Goal: Task Accomplishment & Management: Manage account settings

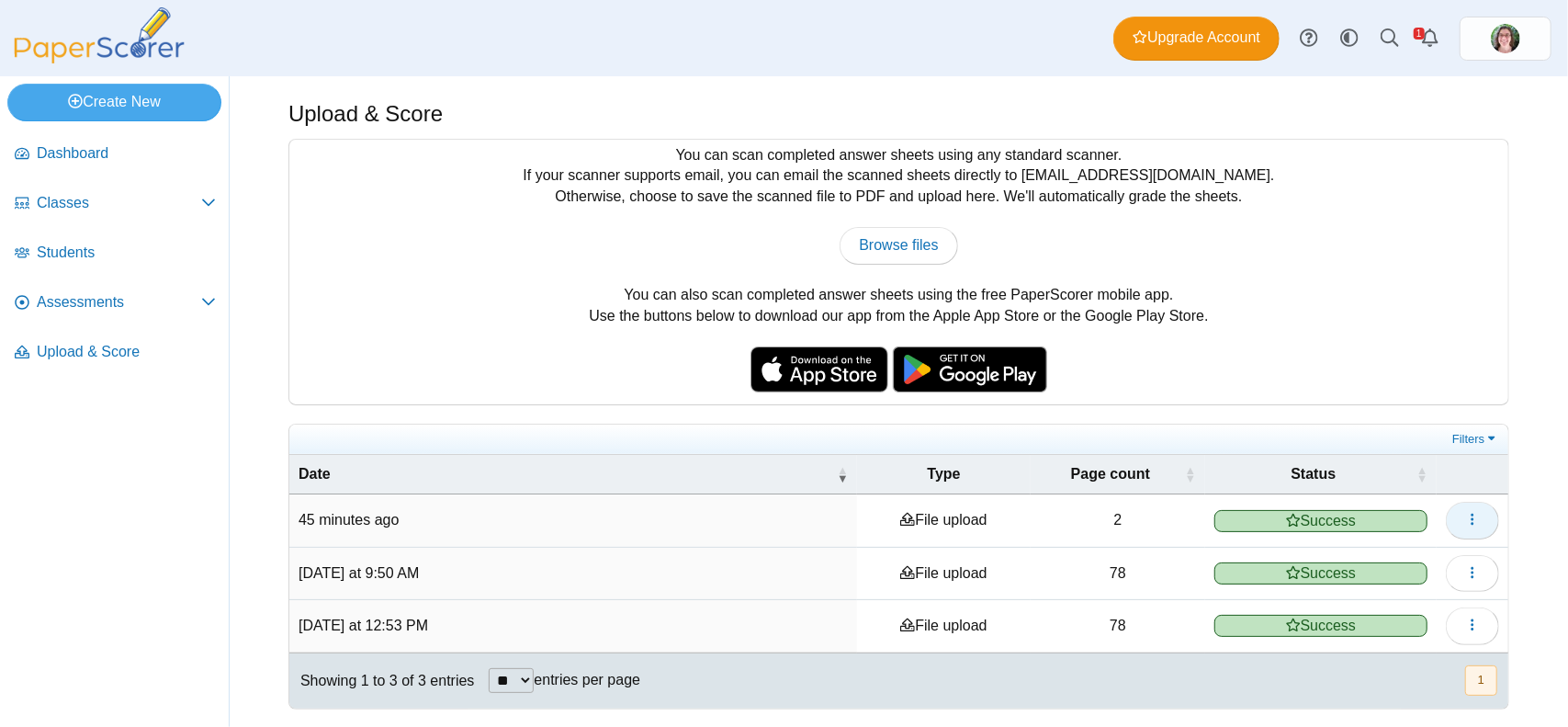
click at [1463, 513] on button "button" at bounding box center [1472, 519] width 54 height 37
click at [1370, 352] on div "You can scan completed answer sheets using any standard scanner. If your scanne…" at bounding box center [899, 271] width 1219 height 264
click at [945, 523] on td "File upload" at bounding box center [943, 520] width 174 height 53
click at [1115, 521] on td "2" at bounding box center [1118, 520] width 175 height 53
click at [182, 199] on span "Classes" at bounding box center [119, 202] width 165 height 20
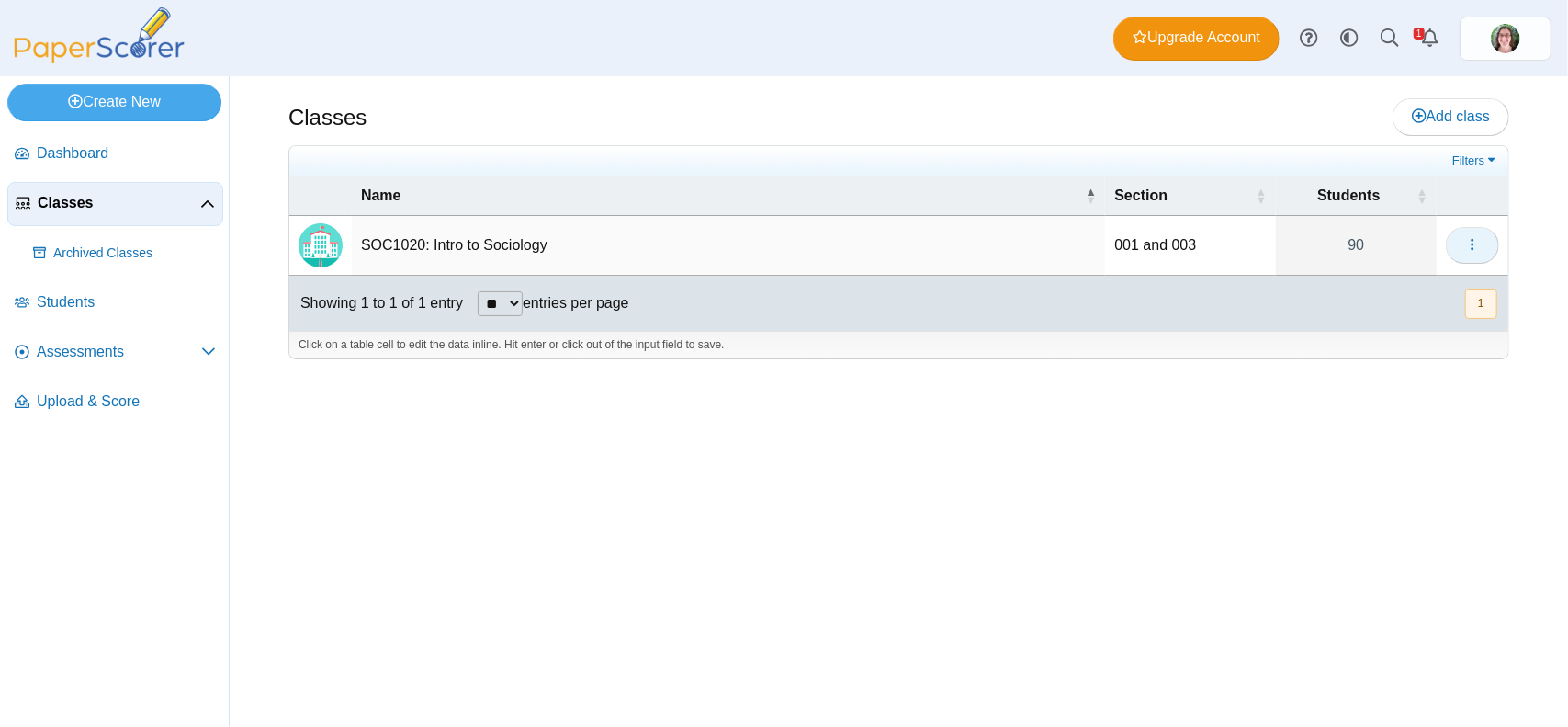
click at [1486, 237] on button "button" at bounding box center [1472, 245] width 54 height 37
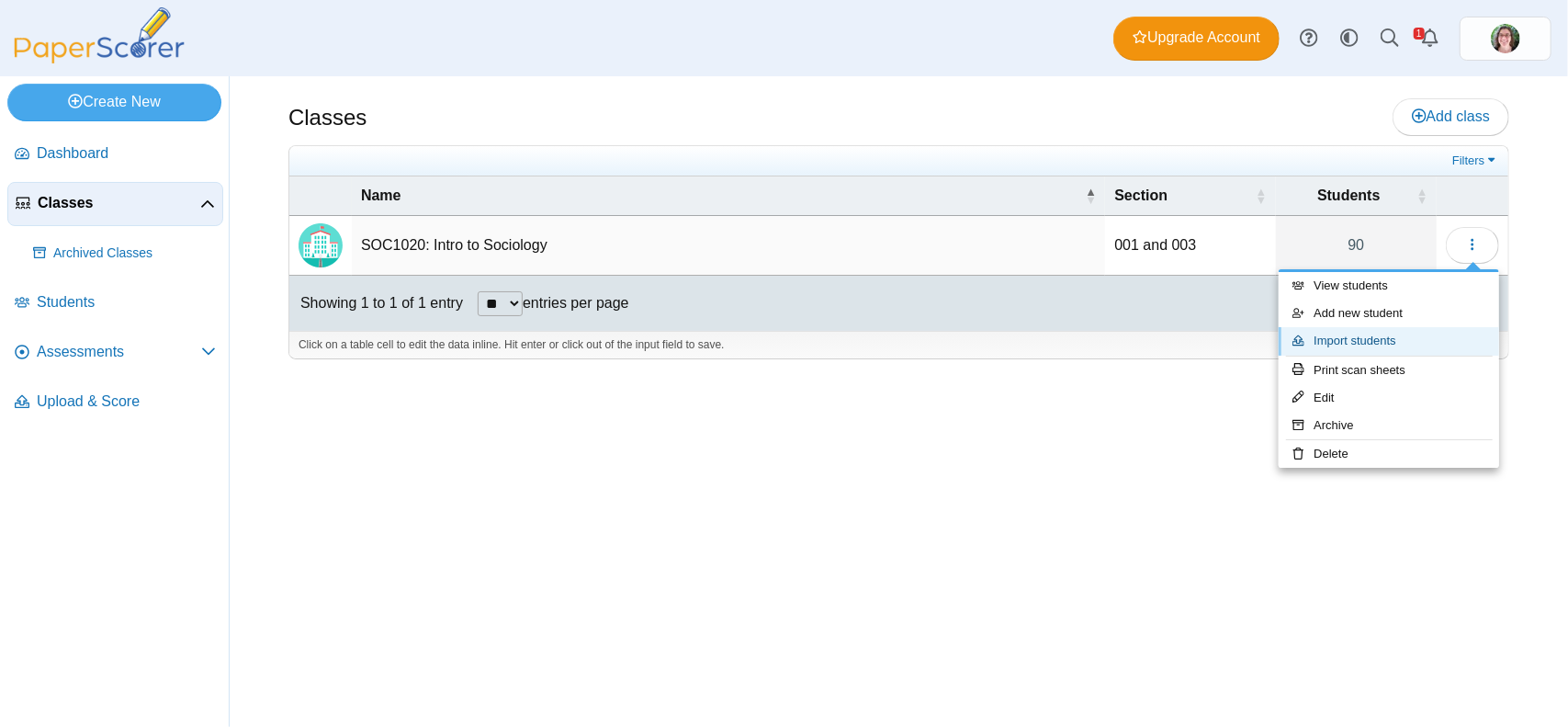
click at [1370, 340] on link "Import students" at bounding box center [1389, 340] width 220 height 27
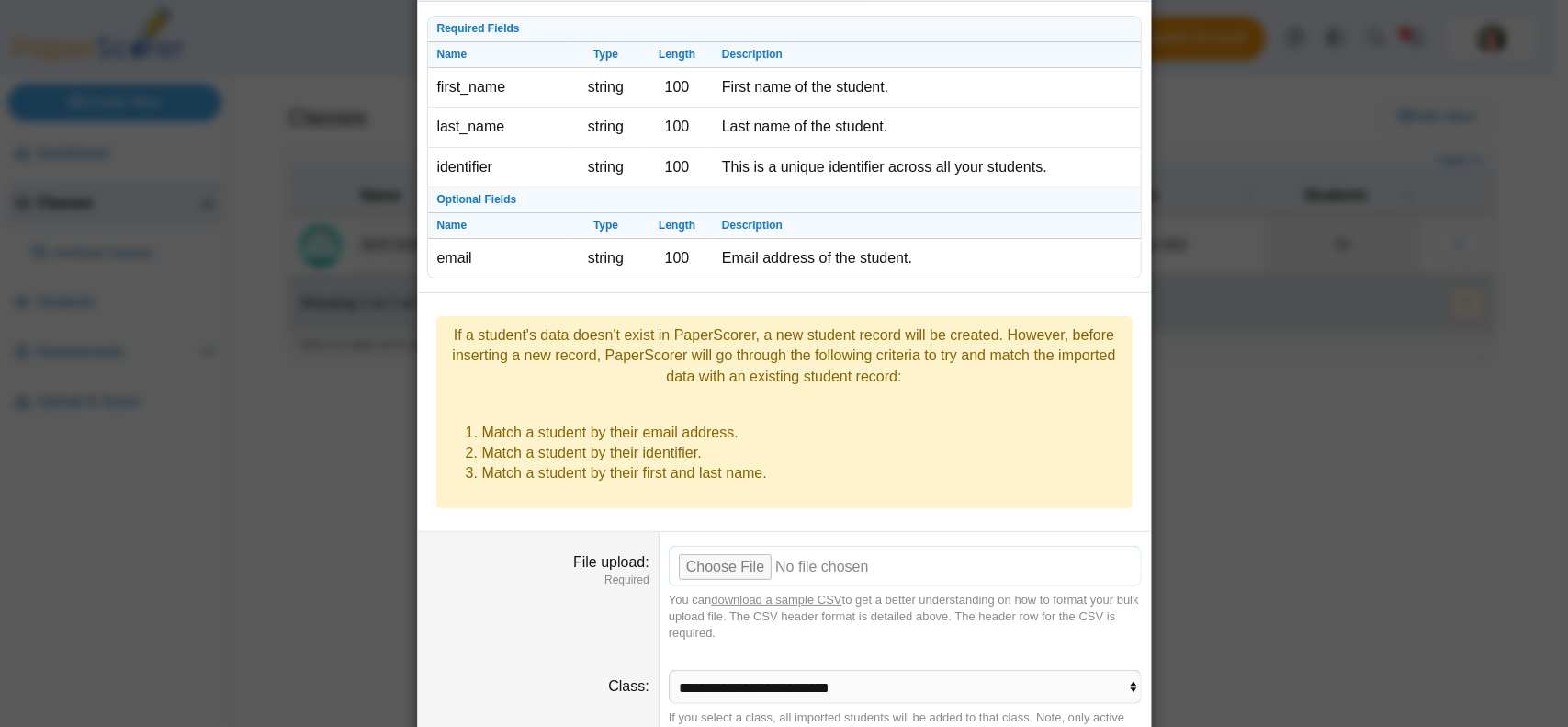
scroll to position [123, 0]
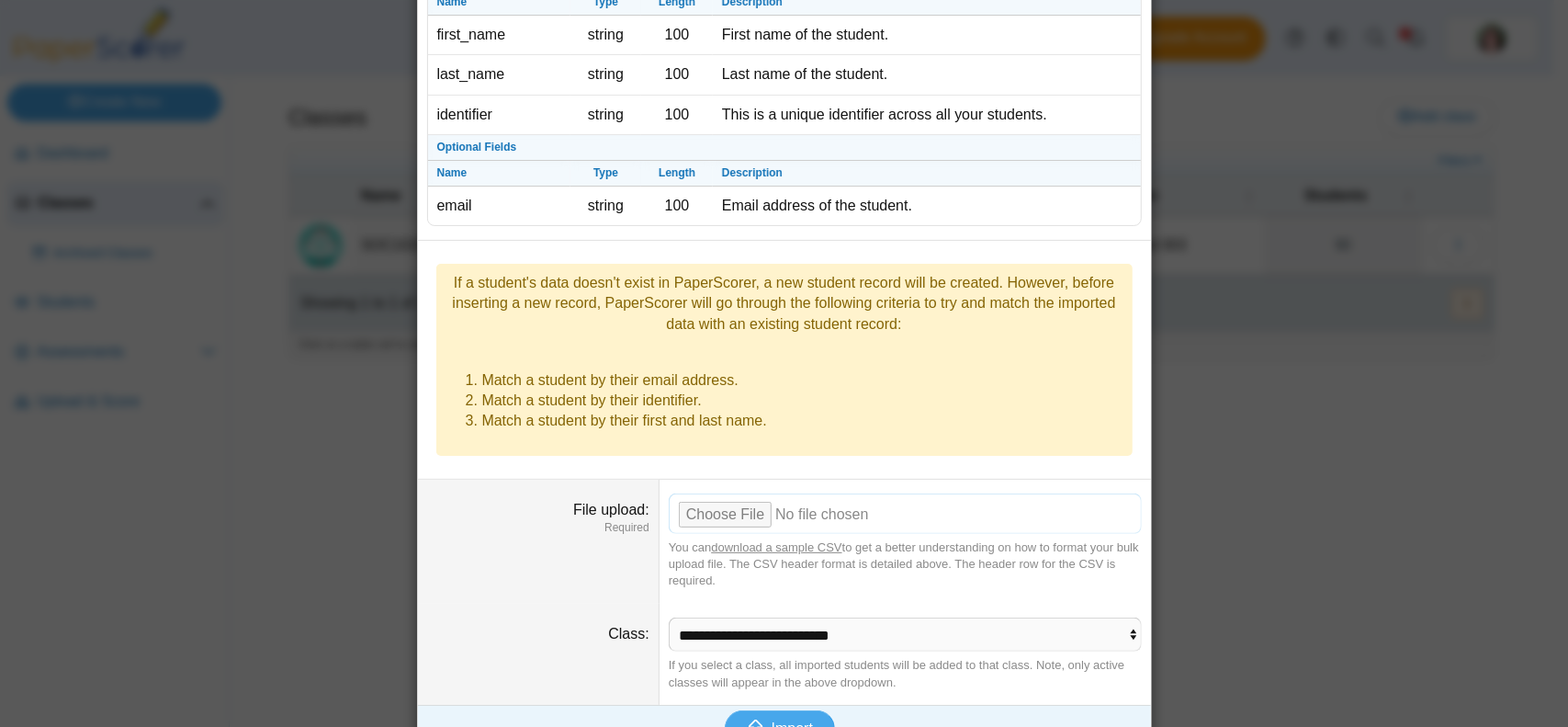
click at [727, 494] on input "File upload" at bounding box center [905, 514] width 473 height 40
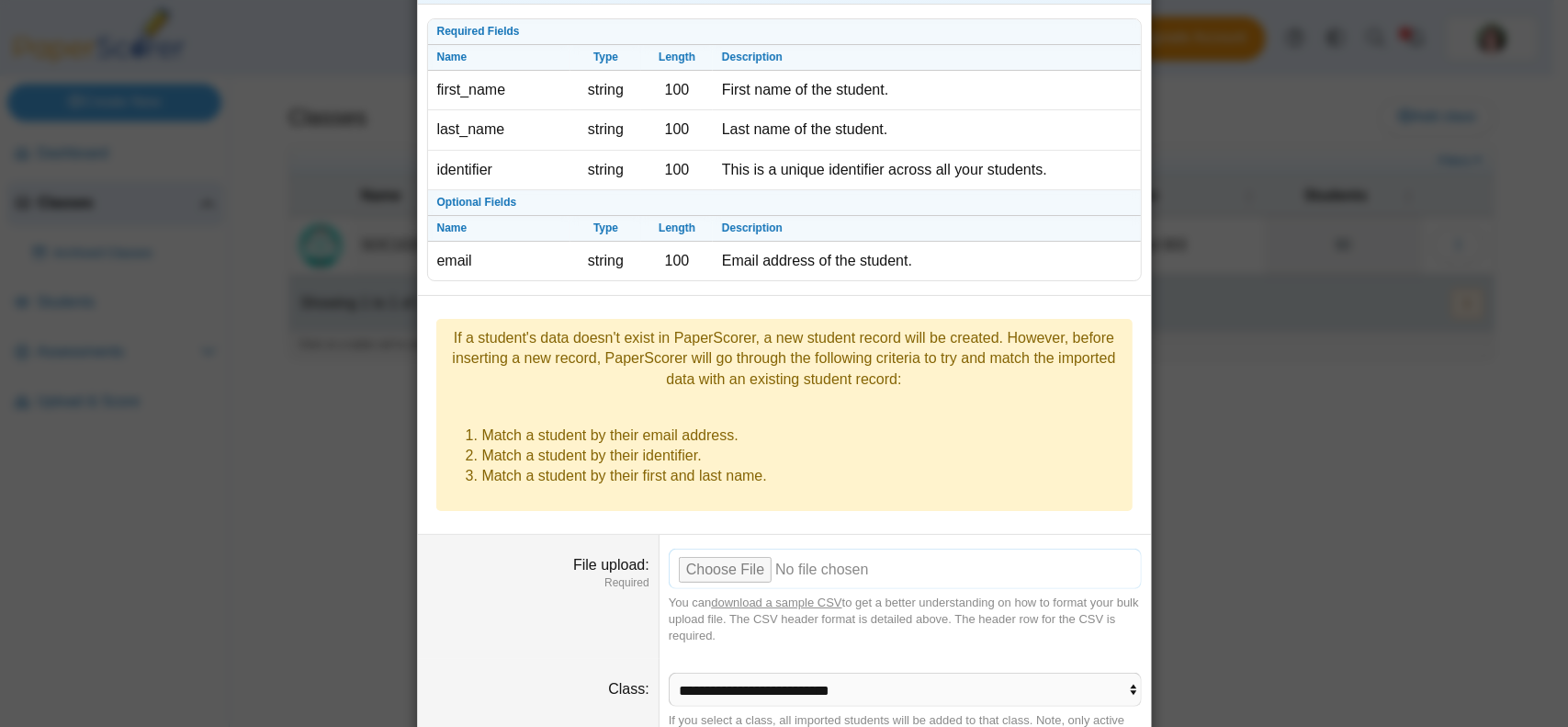
scroll to position [0, 0]
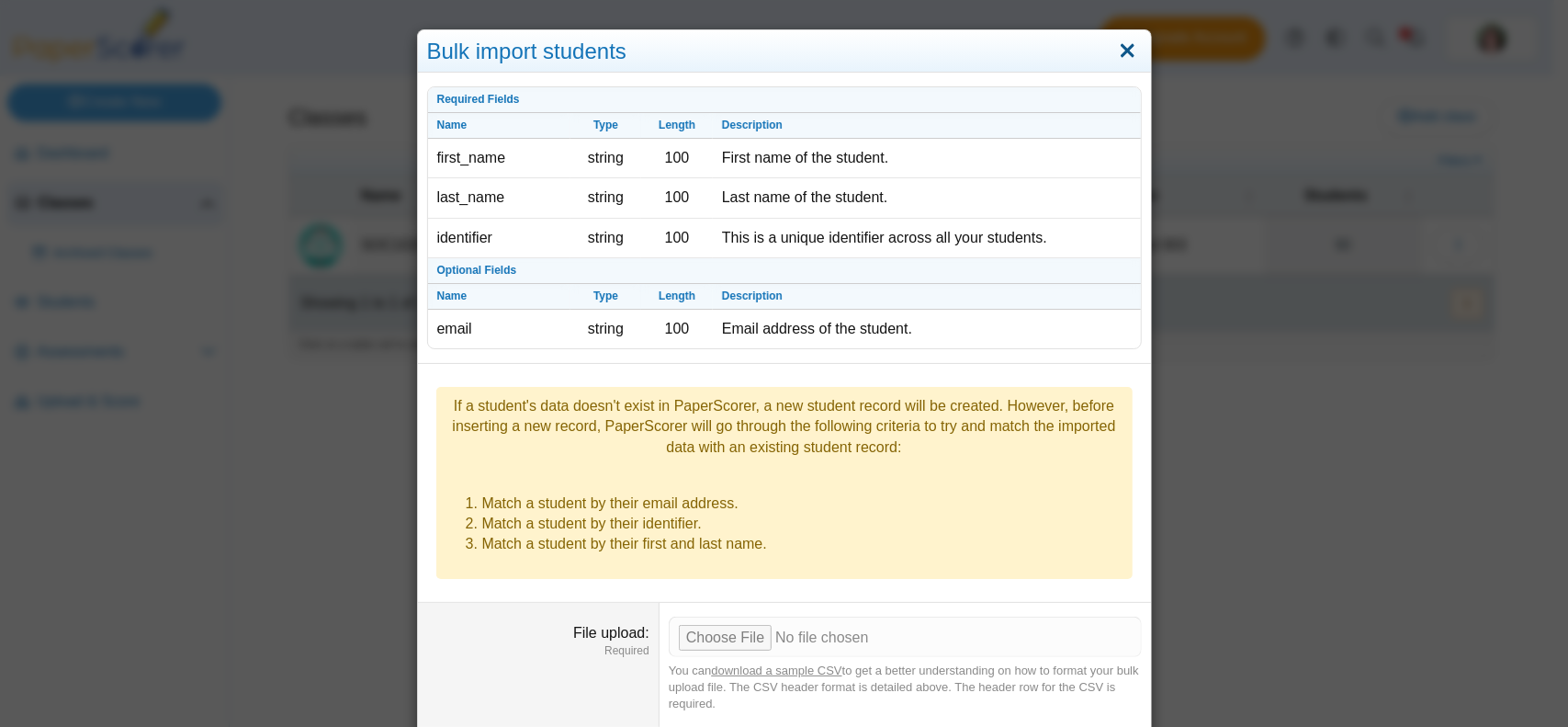
click at [1122, 47] on link "Close" at bounding box center [1128, 51] width 28 height 31
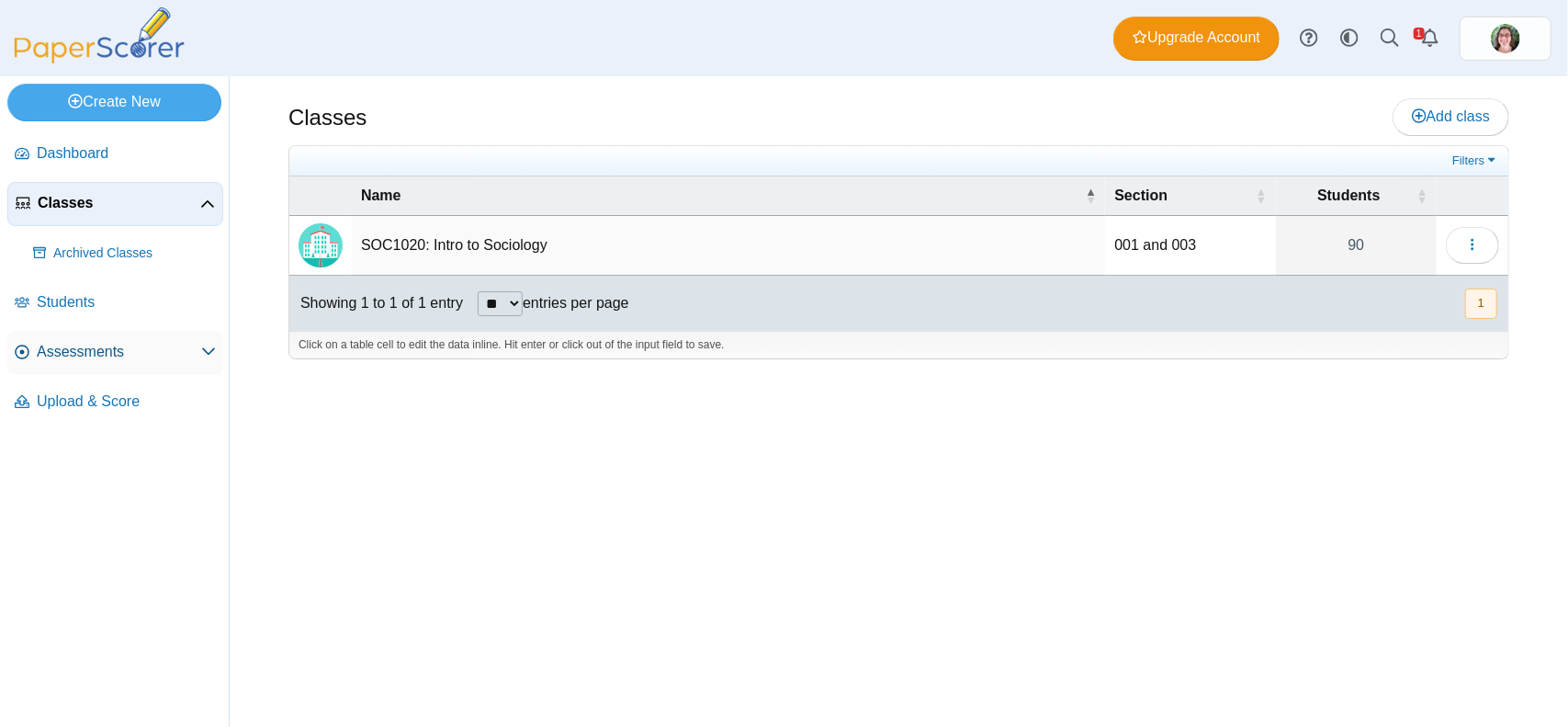
drag, startPoint x: 208, startPoint y: 352, endPoint x: 217, endPoint y: 361, distance: 12.7
click at [208, 352] on use at bounding box center [209, 352] width 13 height 8
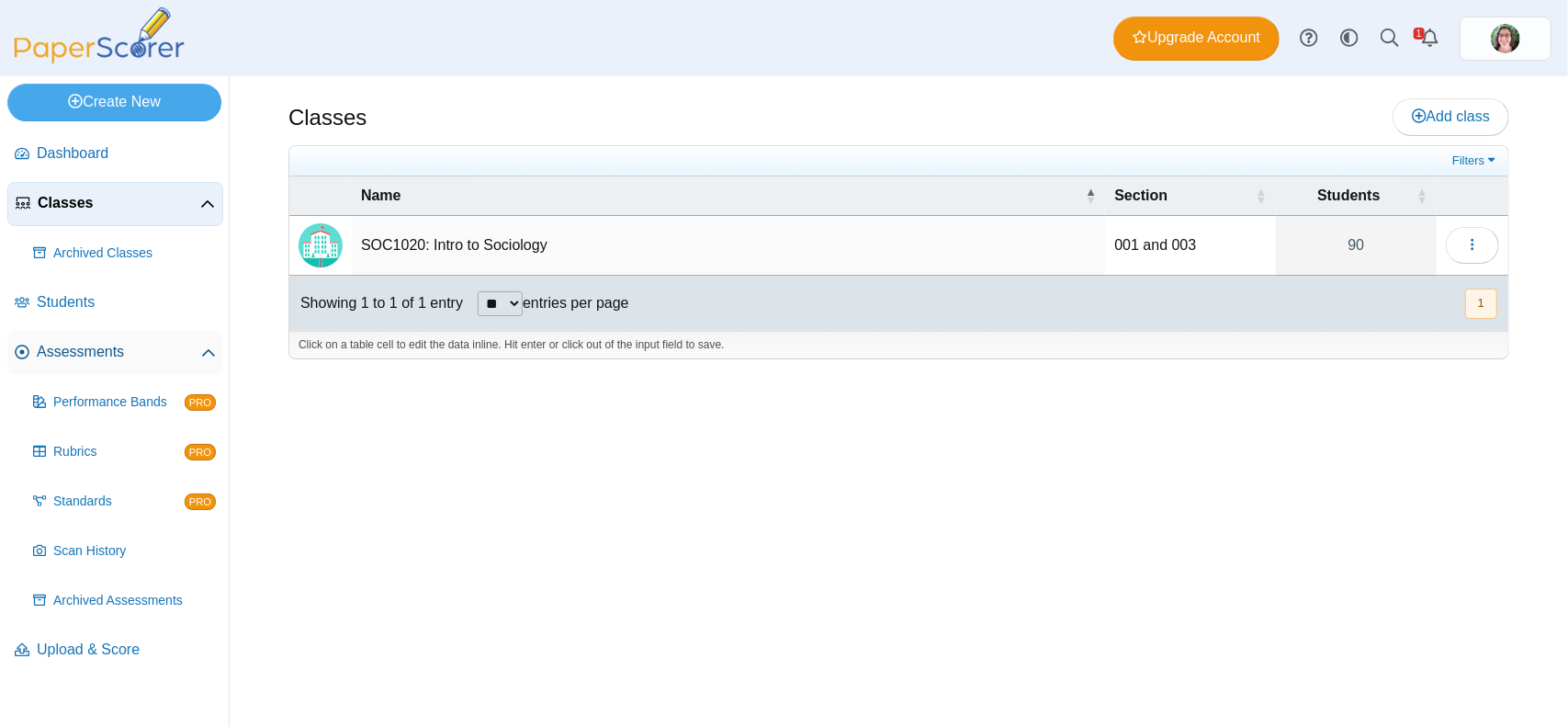
click at [81, 354] on span "Assessments" at bounding box center [119, 351] width 165 height 20
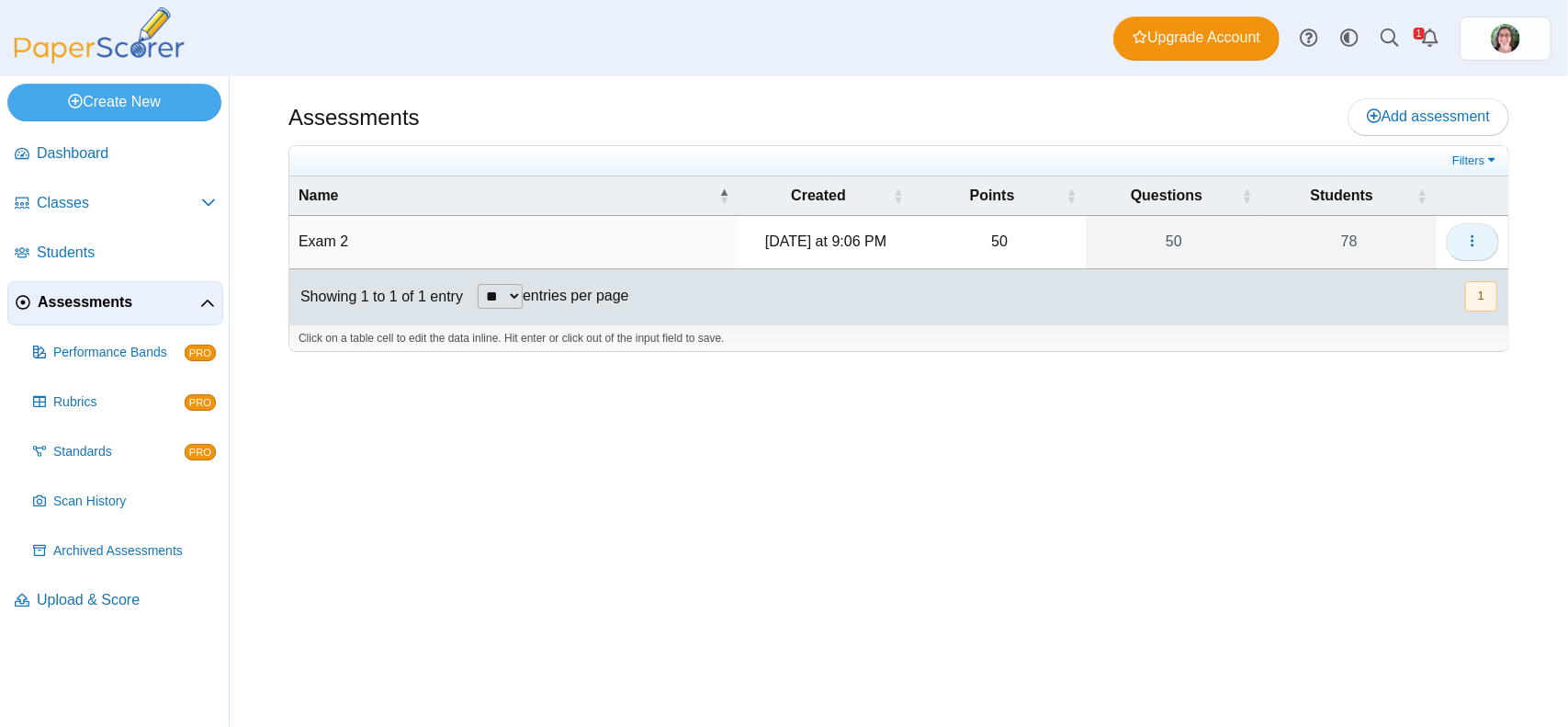
click at [1474, 235] on use "button" at bounding box center [1472, 241] width 3 height 12
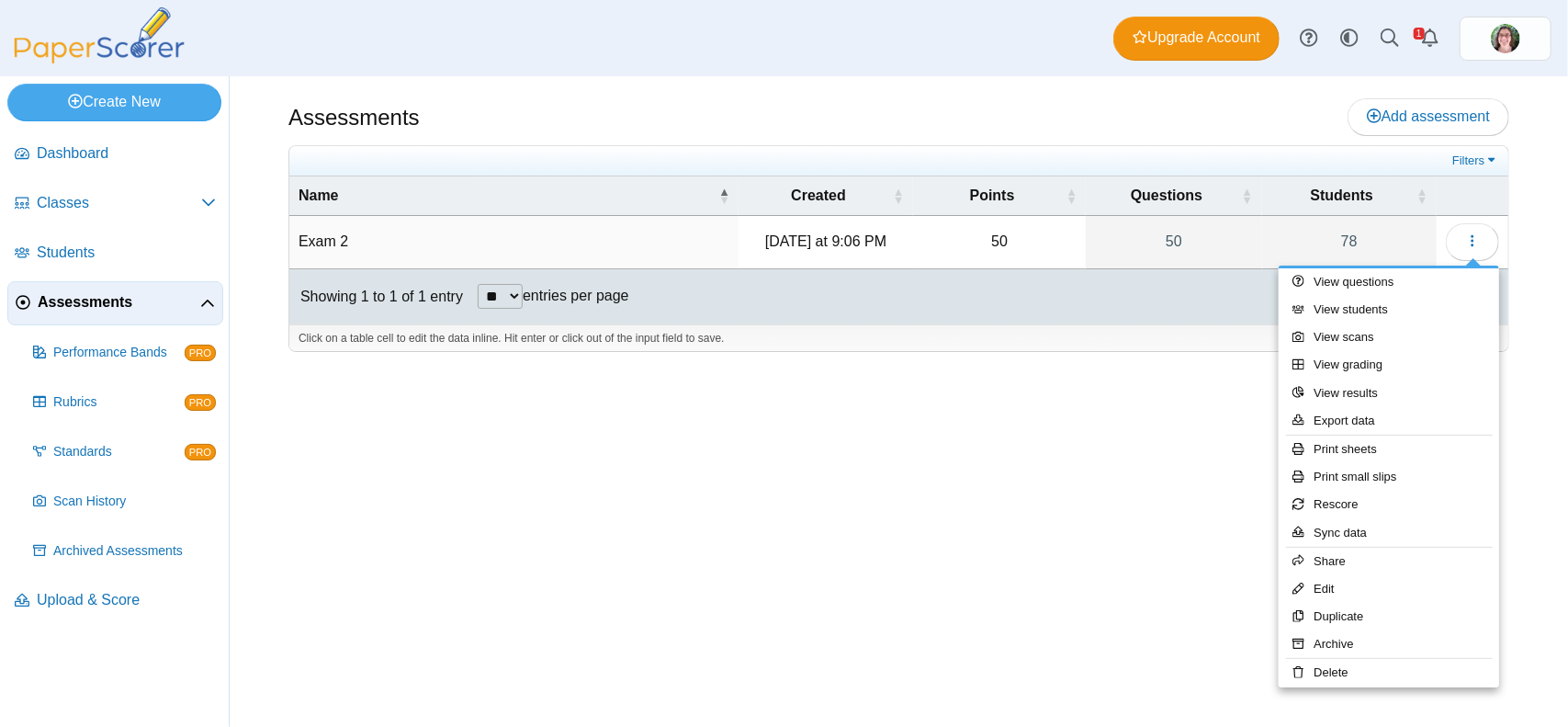
click at [1022, 583] on div "Assessments Add assessment 50" at bounding box center [898, 402] width 1338 height 651
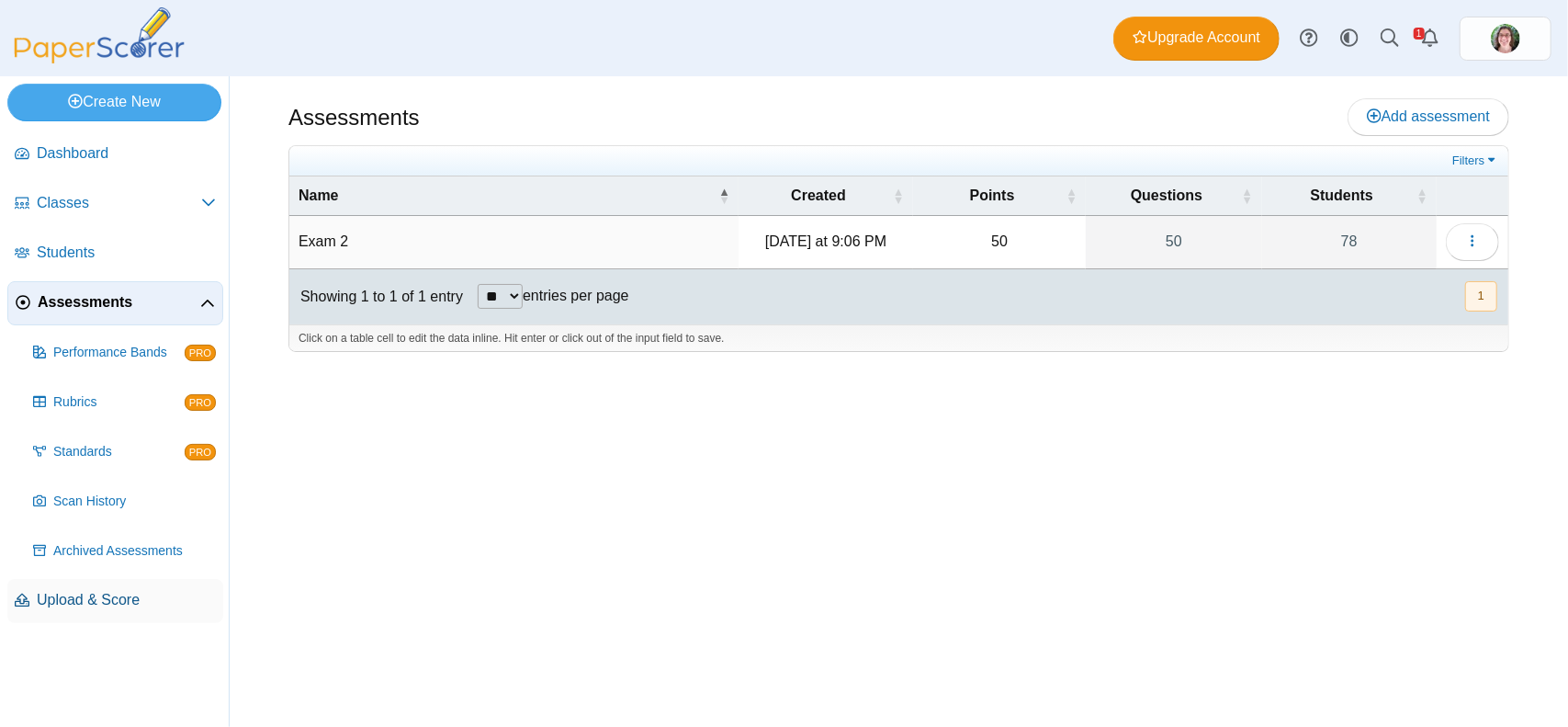
click at [108, 596] on span "Upload & Score" at bounding box center [126, 599] width 179 height 20
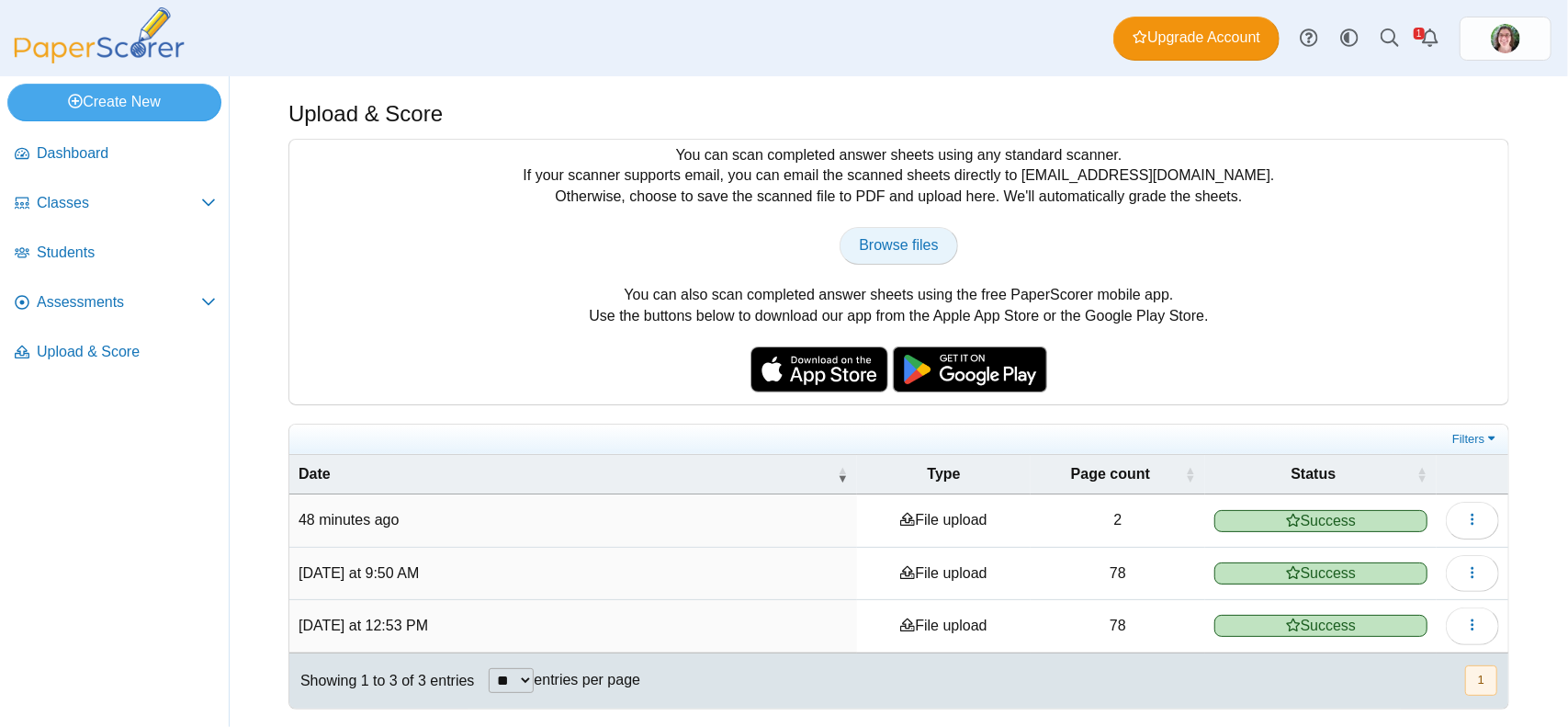
click at [894, 237] on span "Browse files" at bounding box center [898, 245] width 79 height 16
click at [856, 251] on link "Browse files" at bounding box center [898, 245] width 118 height 37
type input "**********"
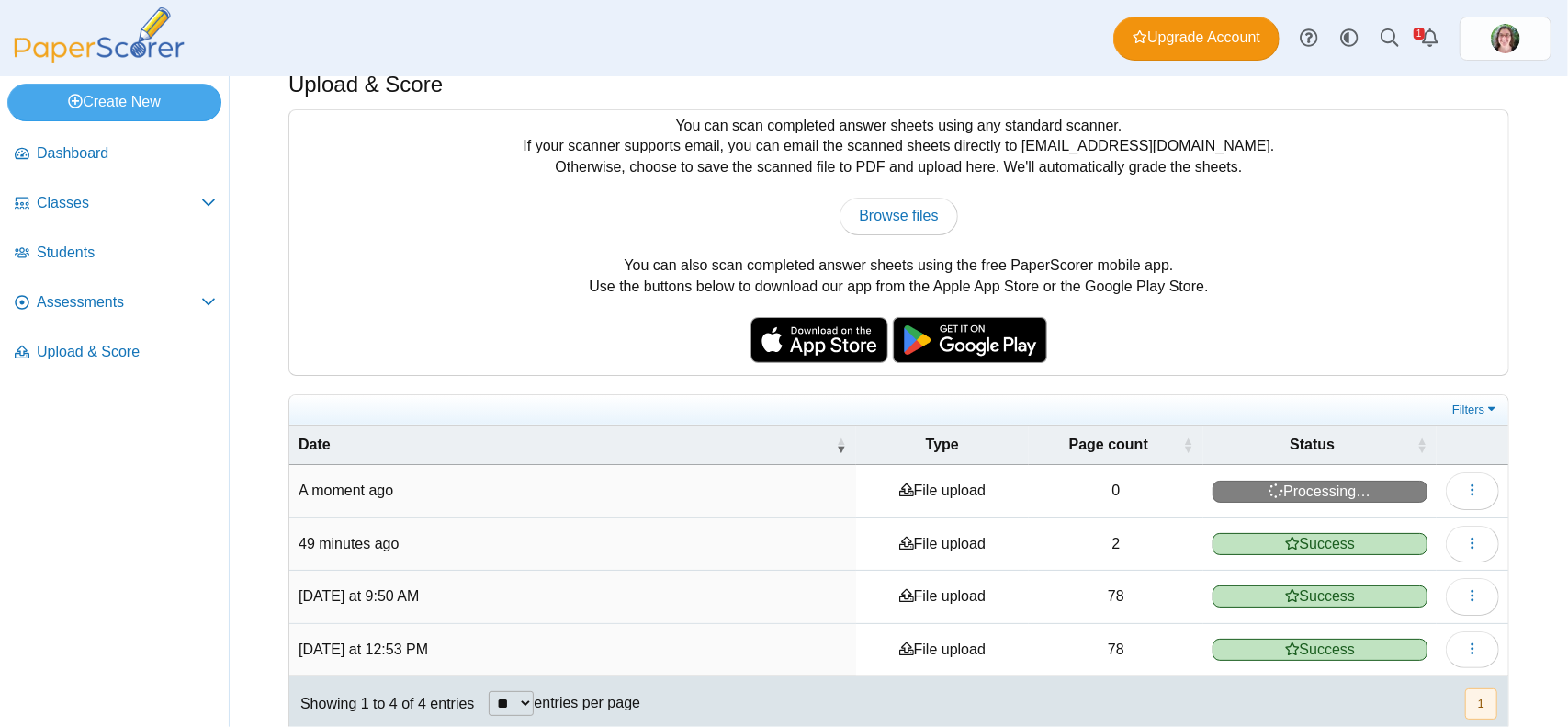
scroll to position [46, 0]
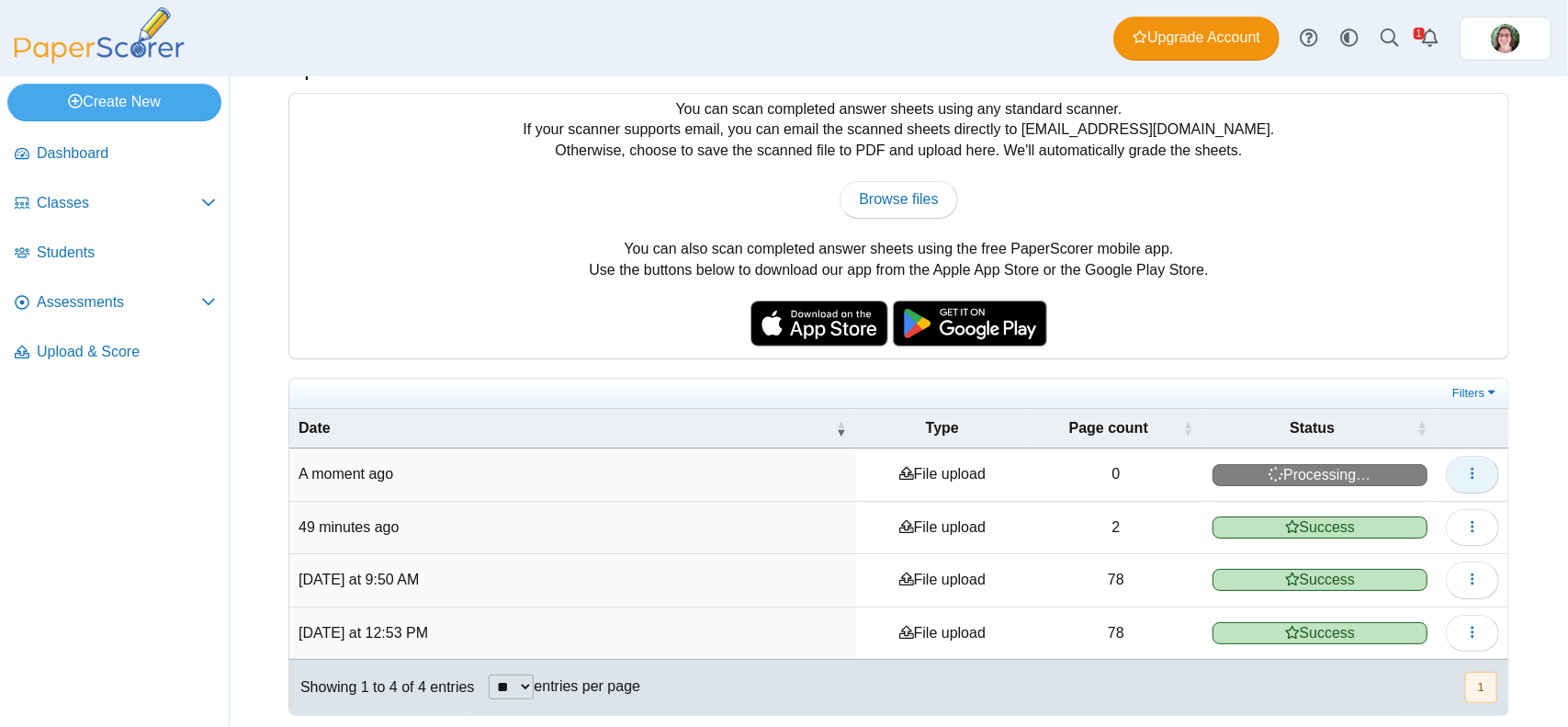
click at [1470, 472] on button "button" at bounding box center [1472, 473] width 54 height 37
click at [1354, 290] on div "You can scan completed answer sheets using any standard scanner. If your scanne…" at bounding box center [899, 226] width 1219 height 264
click at [1453, 384] on link "Filters" at bounding box center [1476, 393] width 56 height 19
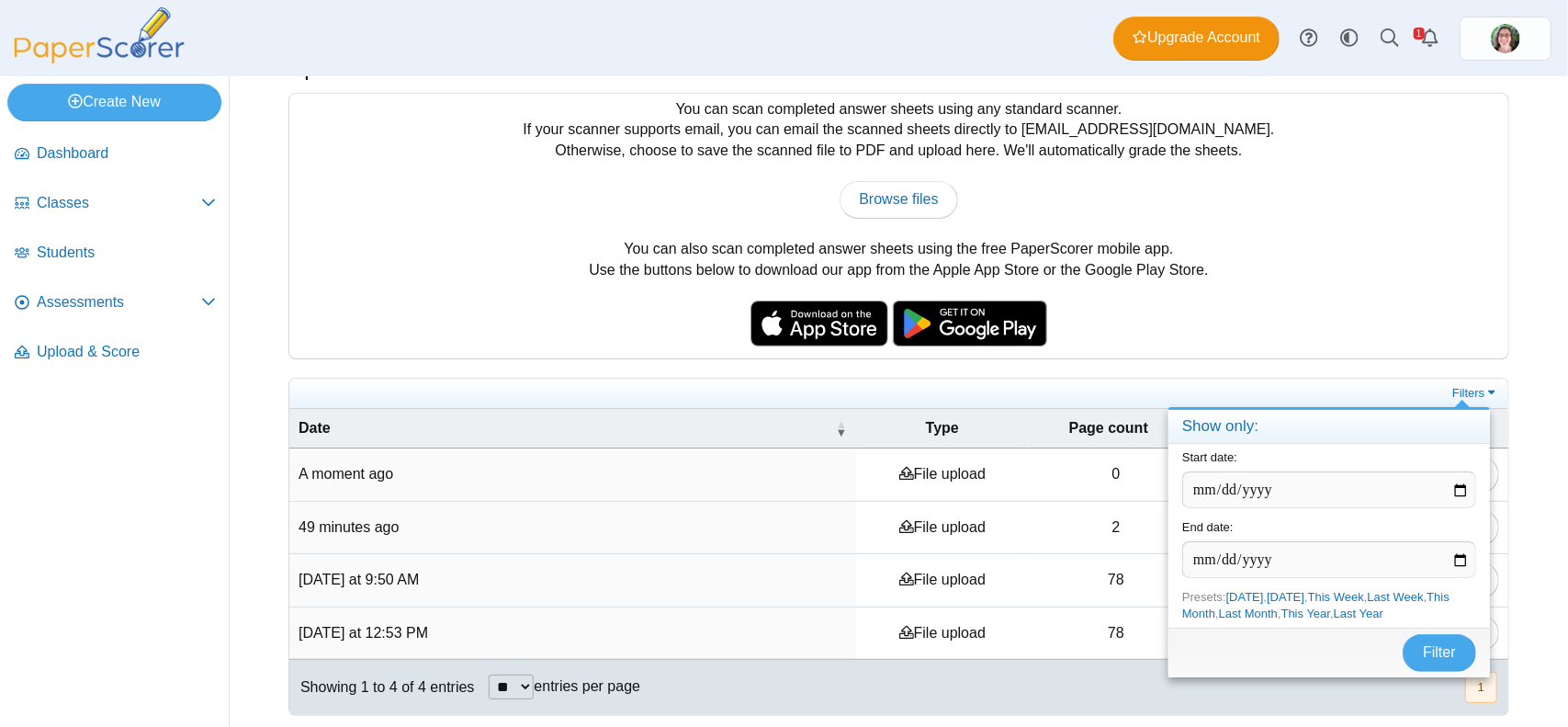
click at [1323, 277] on div "You can scan completed answer sheets using any standard scanner. If your scanne…" at bounding box center [899, 226] width 1219 height 264
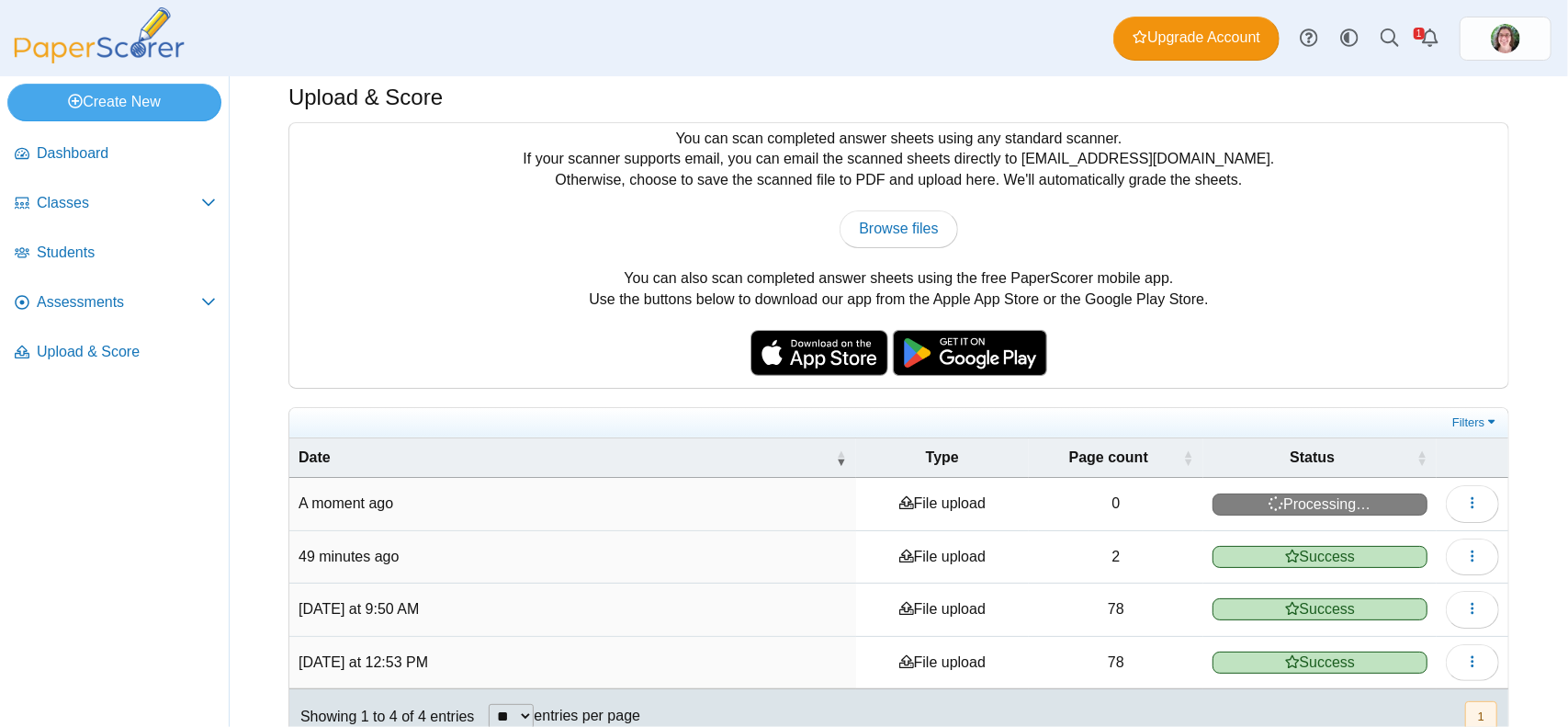
scroll to position [0, 0]
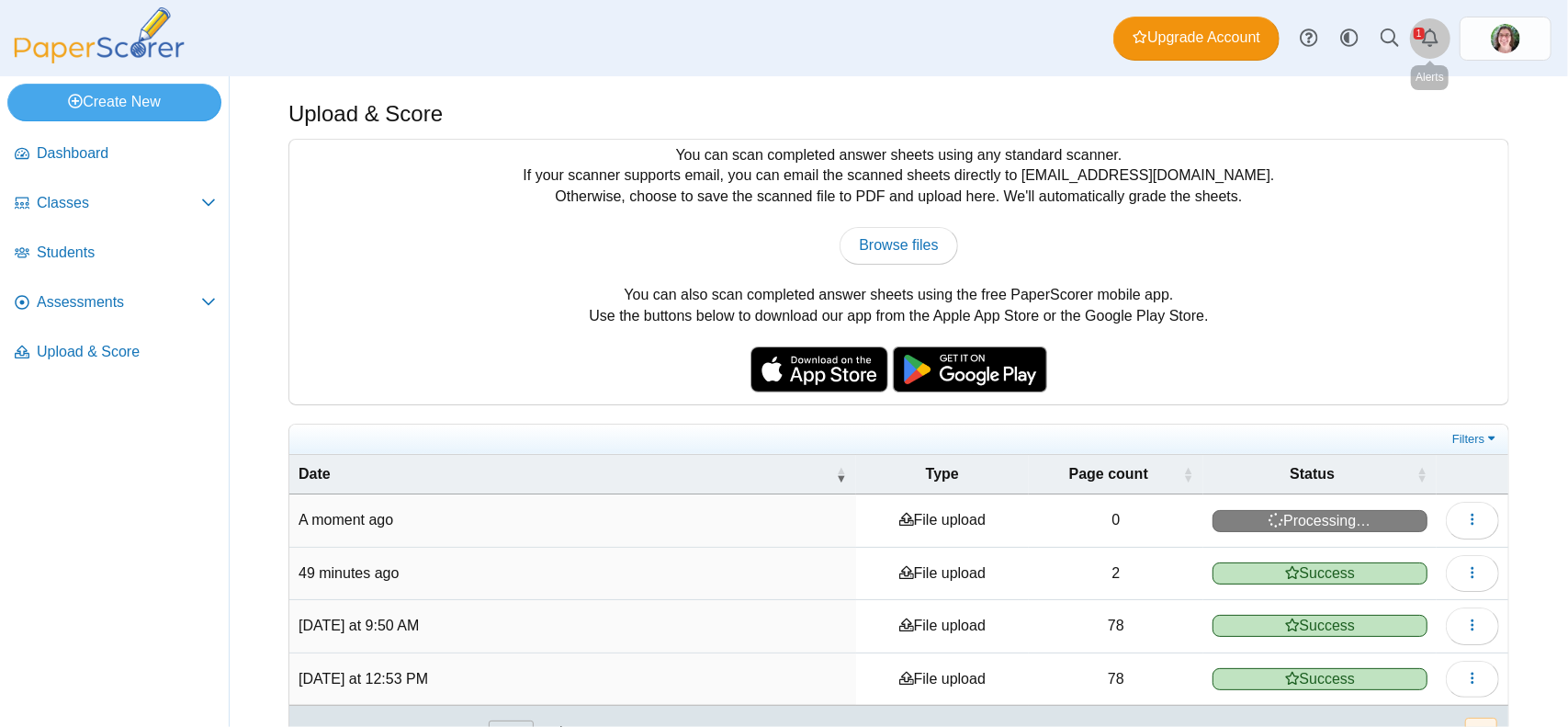
click at [1435, 34] on use "Alerts" at bounding box center [1431, 38] width 17 height 19
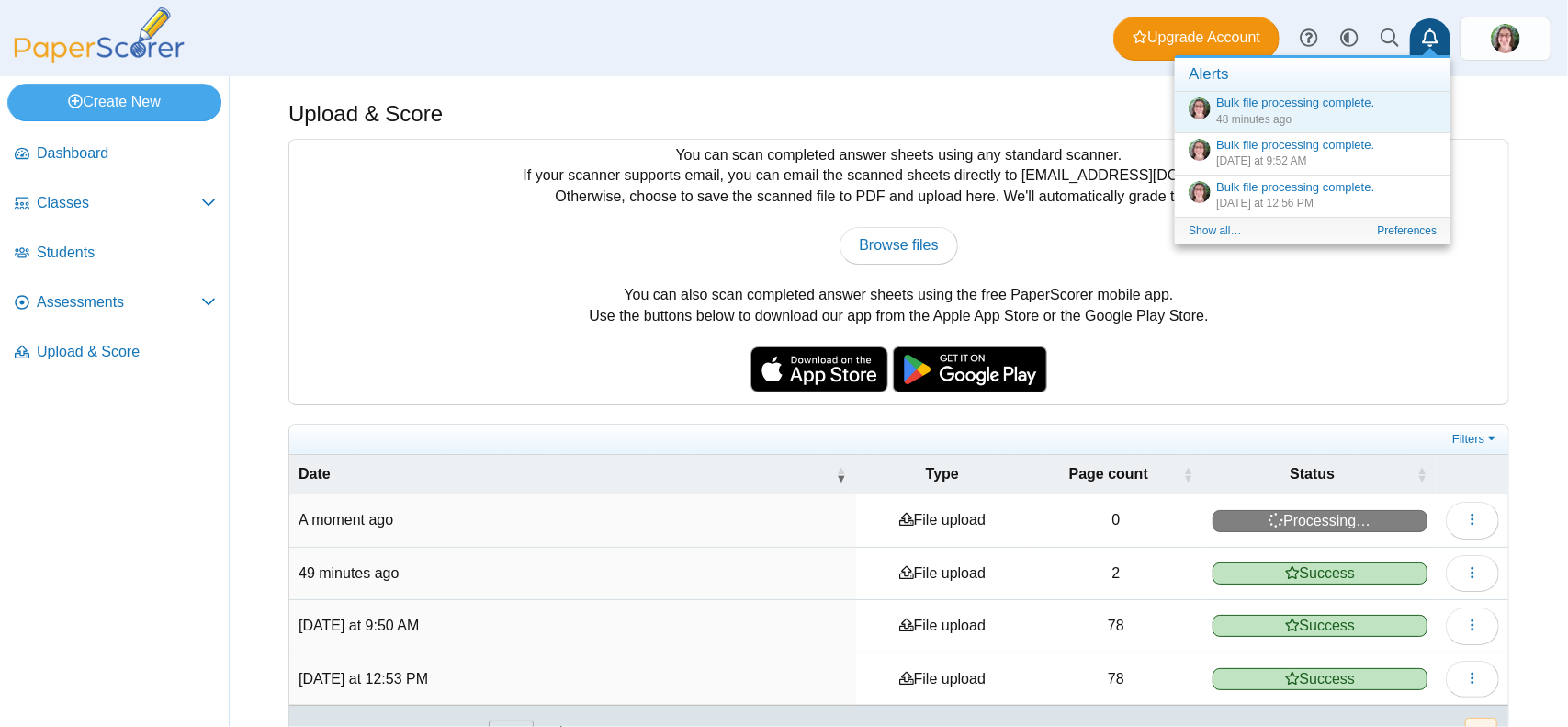
click at [1310, 324] on div "You can scan completed answer sheets using any standard scanner. If your scanne…" at bounding box center [899, 271] width 1219 height 264
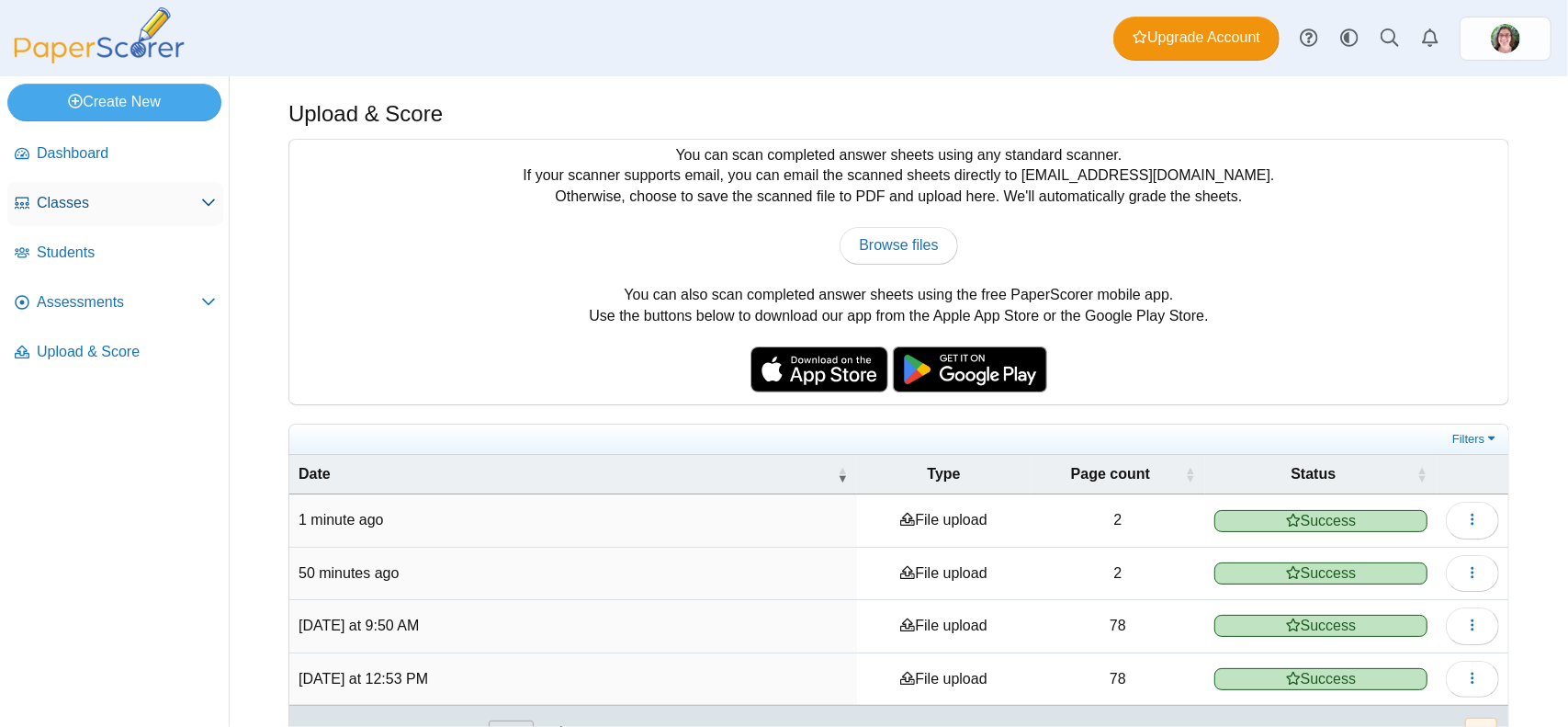
click at [146, 203] on span "Classes" at bounding box center [119, 202] width 165 height 20
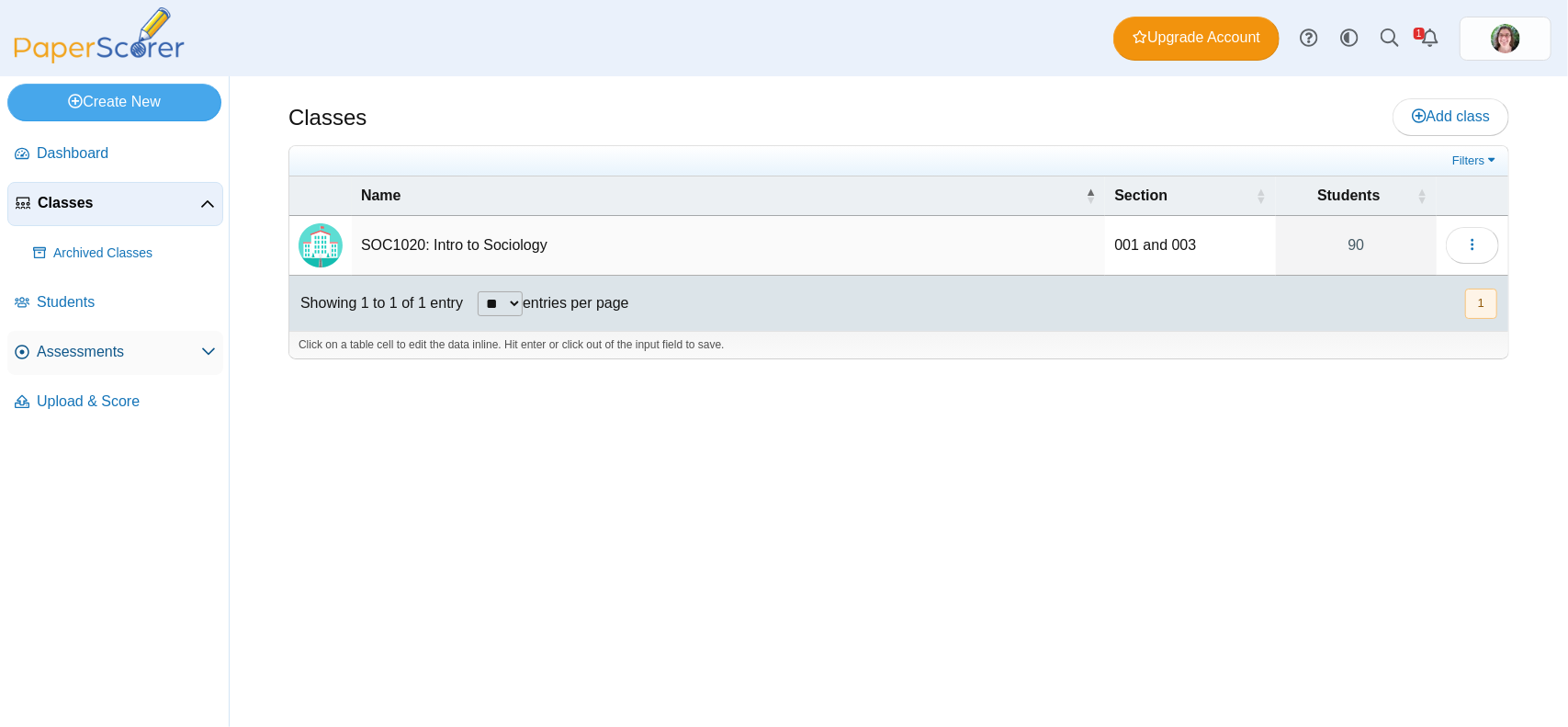
click at [75, 351] on span "Assessments" at bounding box center [119, 351] width 165 height 20
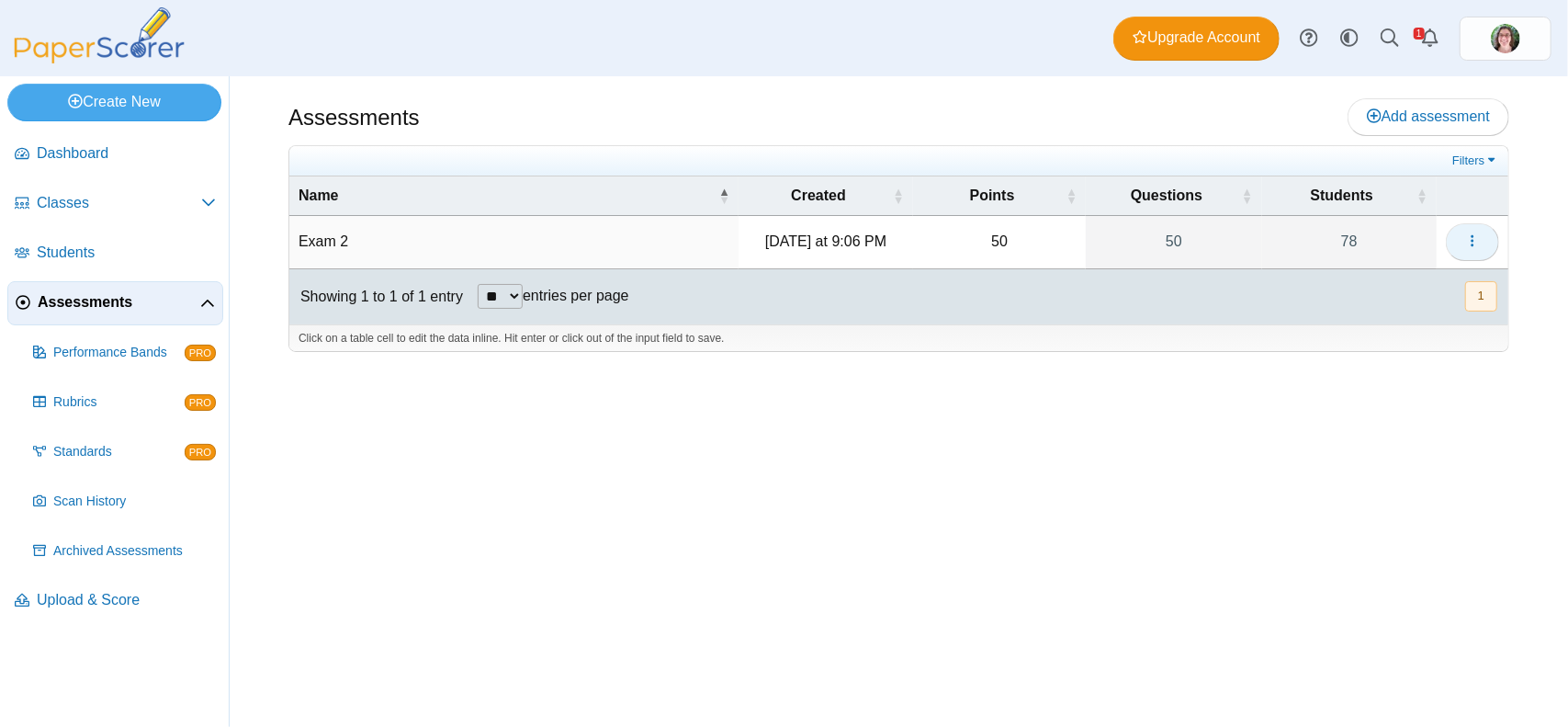
click at [1473, 239] on use "button" at bounding box center [1472, 241] width 3 height 12
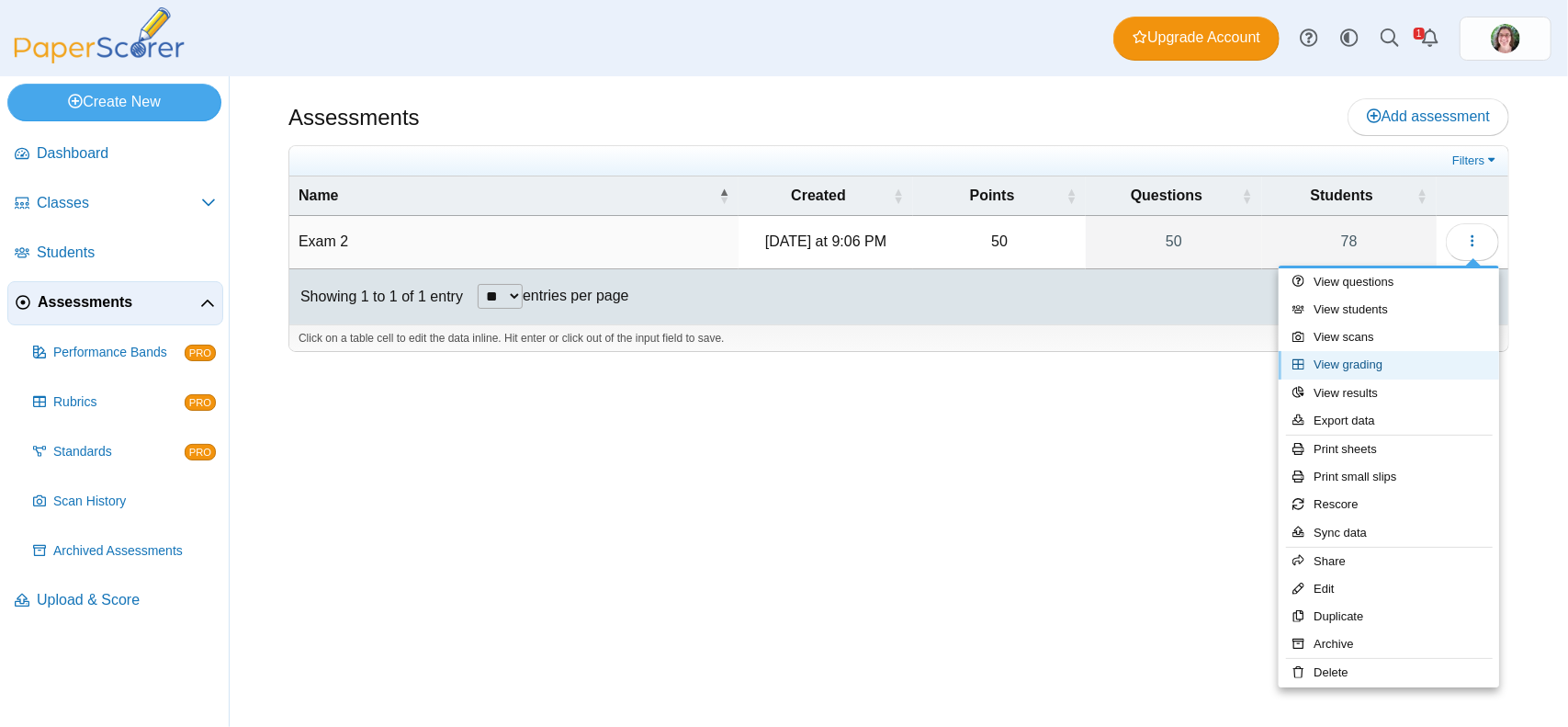
click at [1388, 365] on link "View grading" at bounding box center [1389, 364] width 220 height 27
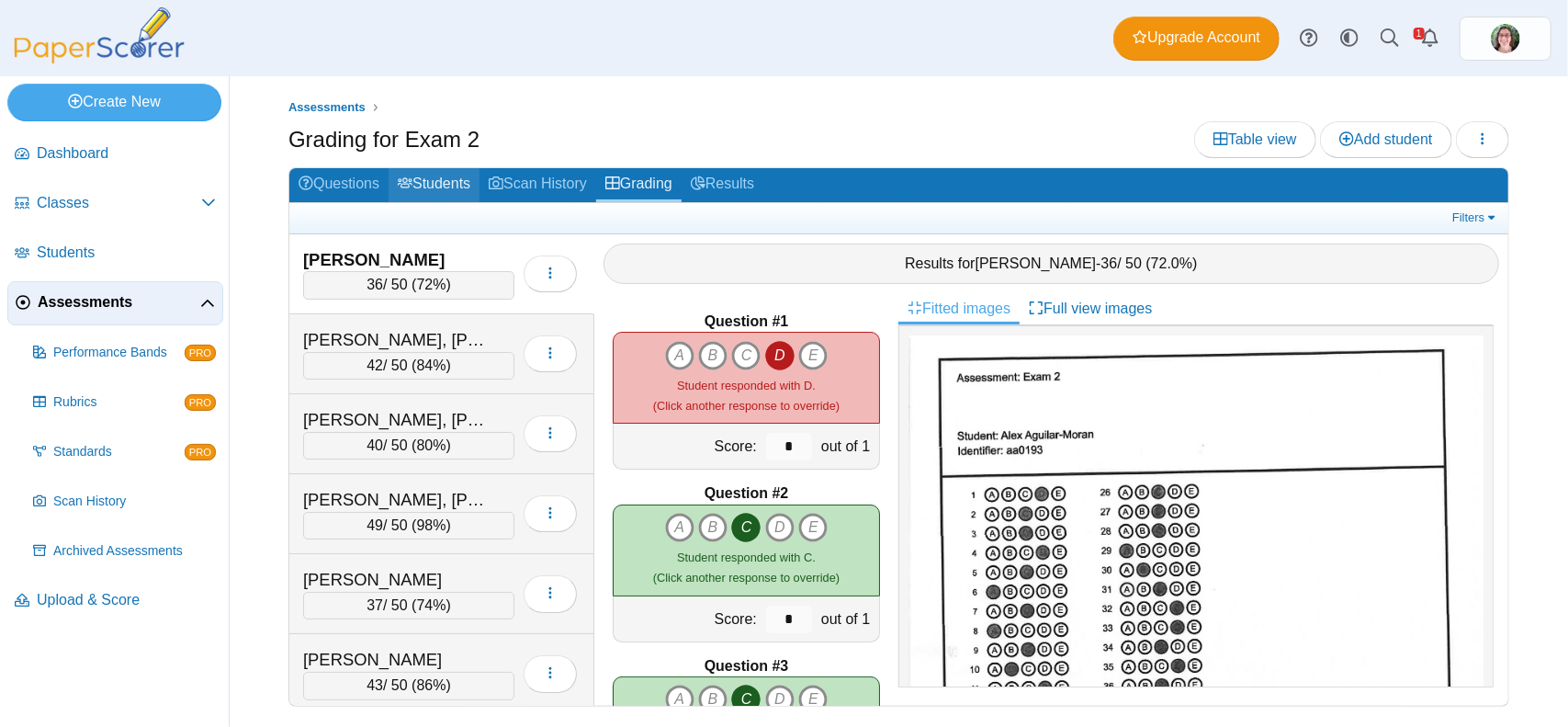
click at [435, 184] on link "Students" at bounding box center [434, 185] width 91 height 34
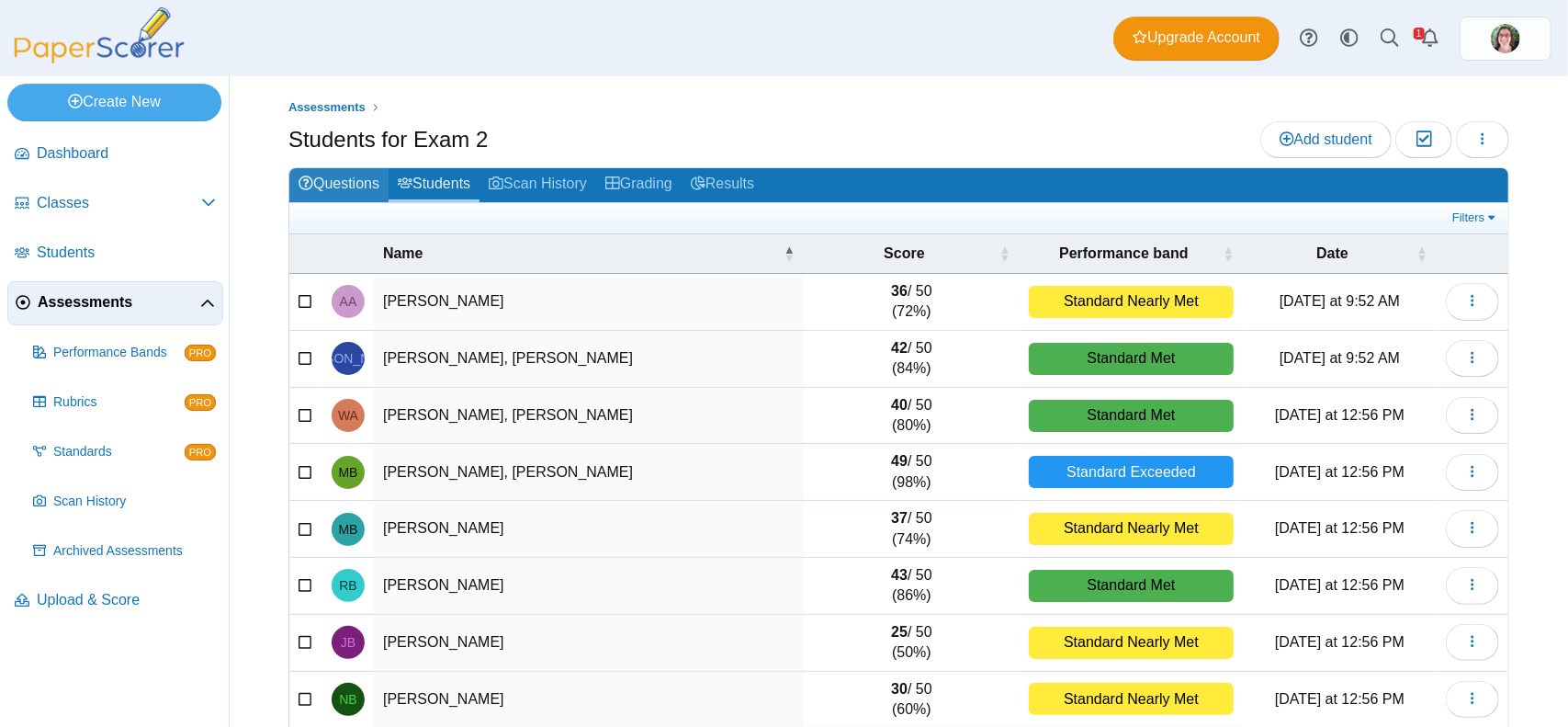
click at [325, 178] on link "Questions" at bounding box center [339, 185] width 99 height 34
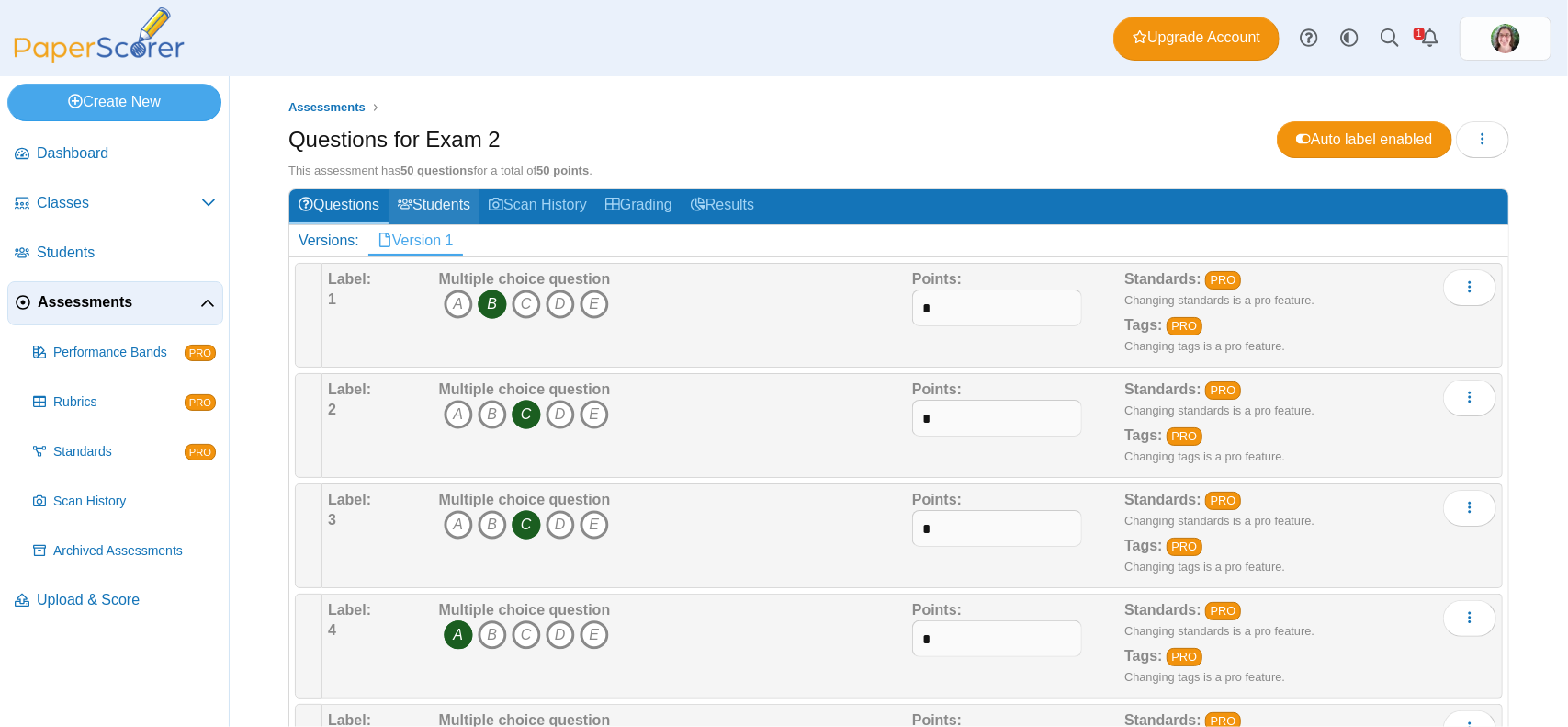
click at [406, 203] on icon at bounding box center [405, 204] width 15 height 15
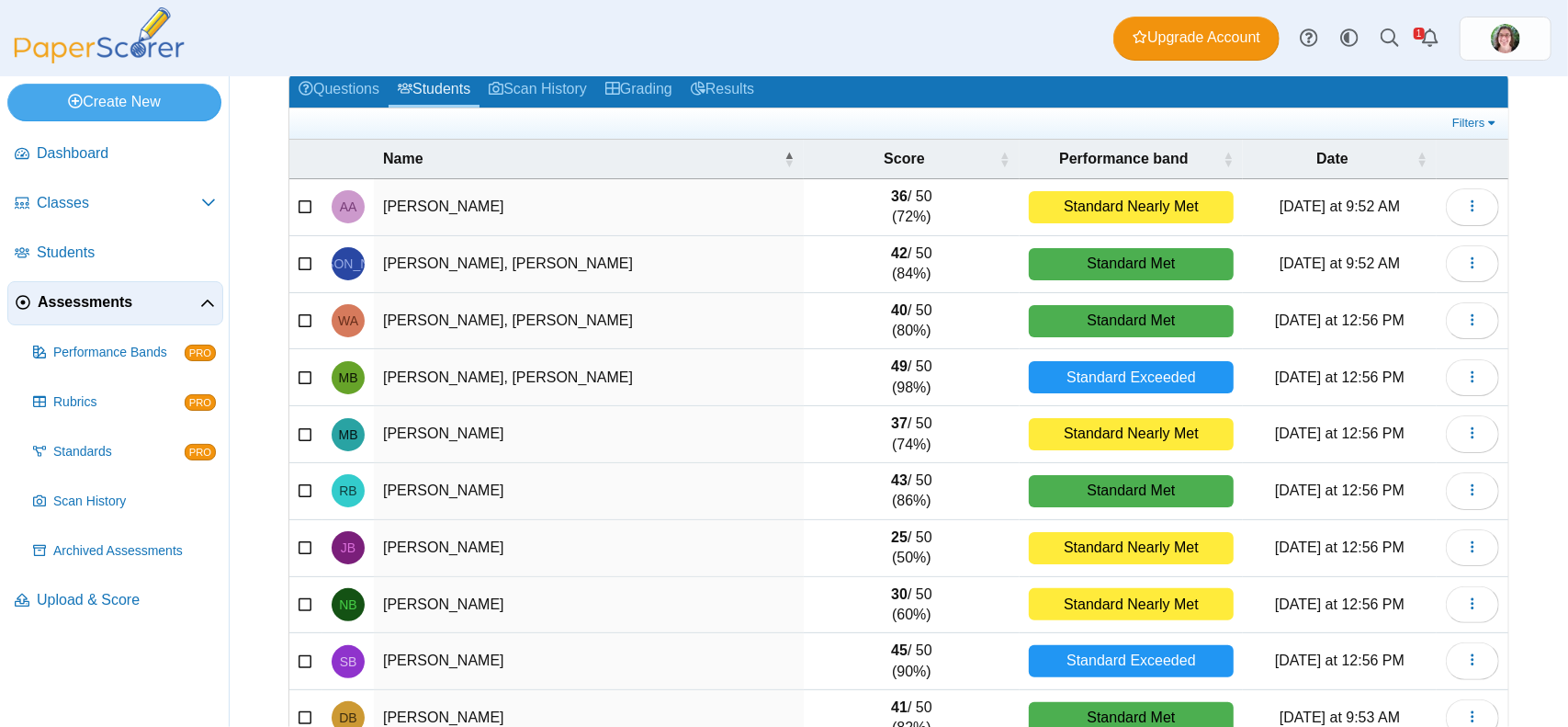
scroll to position [182, 0]
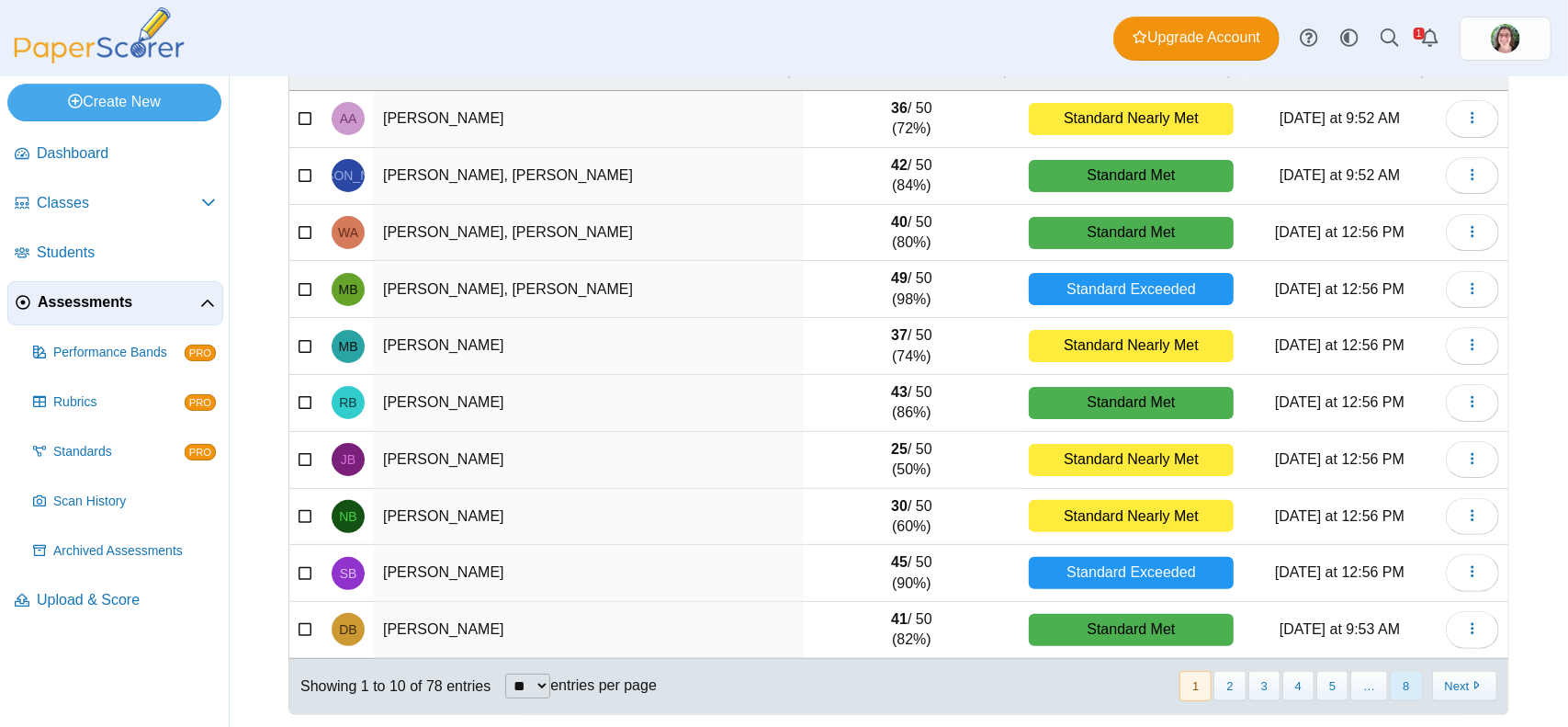
click at [1391, 680] on button "8" at bounding box center [1406, 686] width 32 height 30
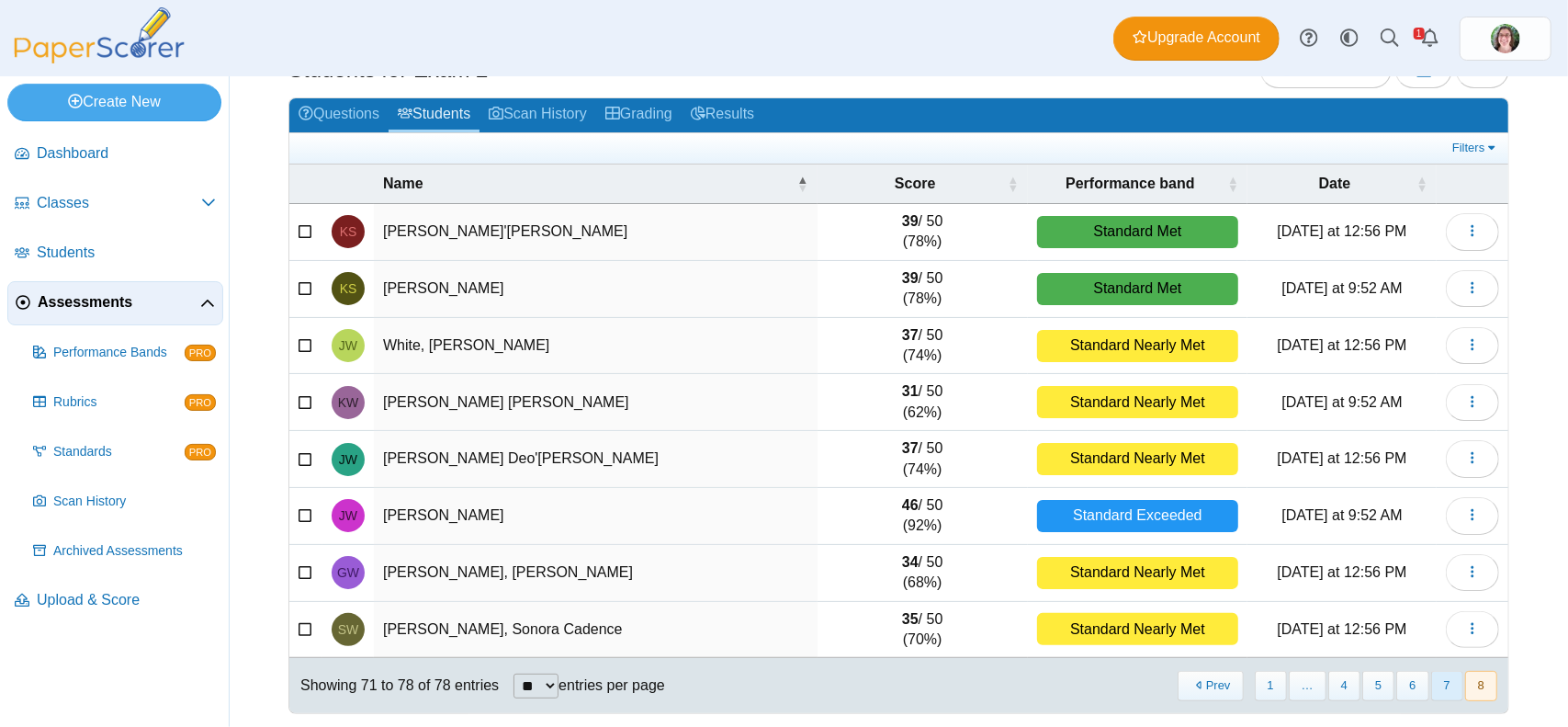
click at [1432, 677] on button "7" at bounding box center [1448, 686] width 32 height 30
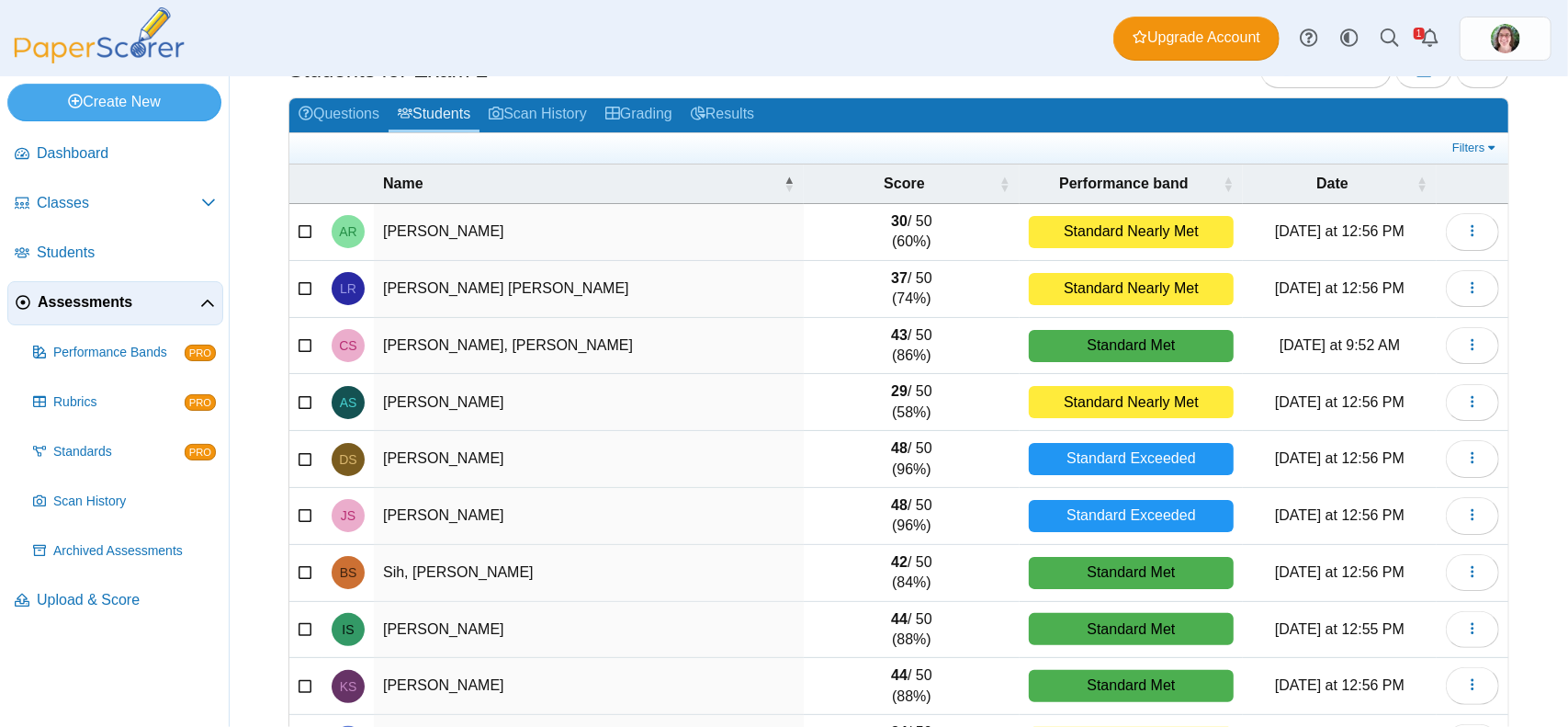
scroll to position [182, 0]
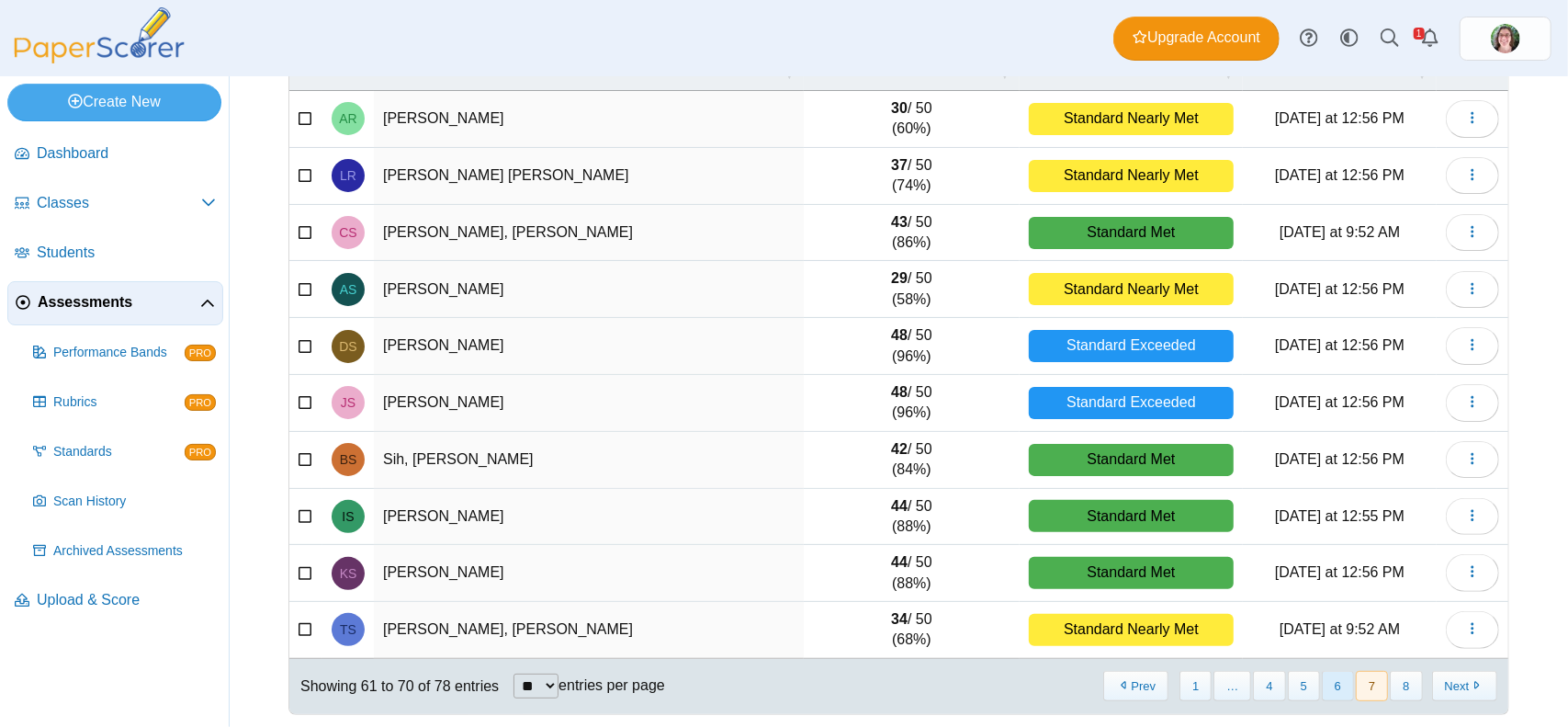
click at [1325, 679] on button "6" at bounding box center [1338, 686] width 32 height 30
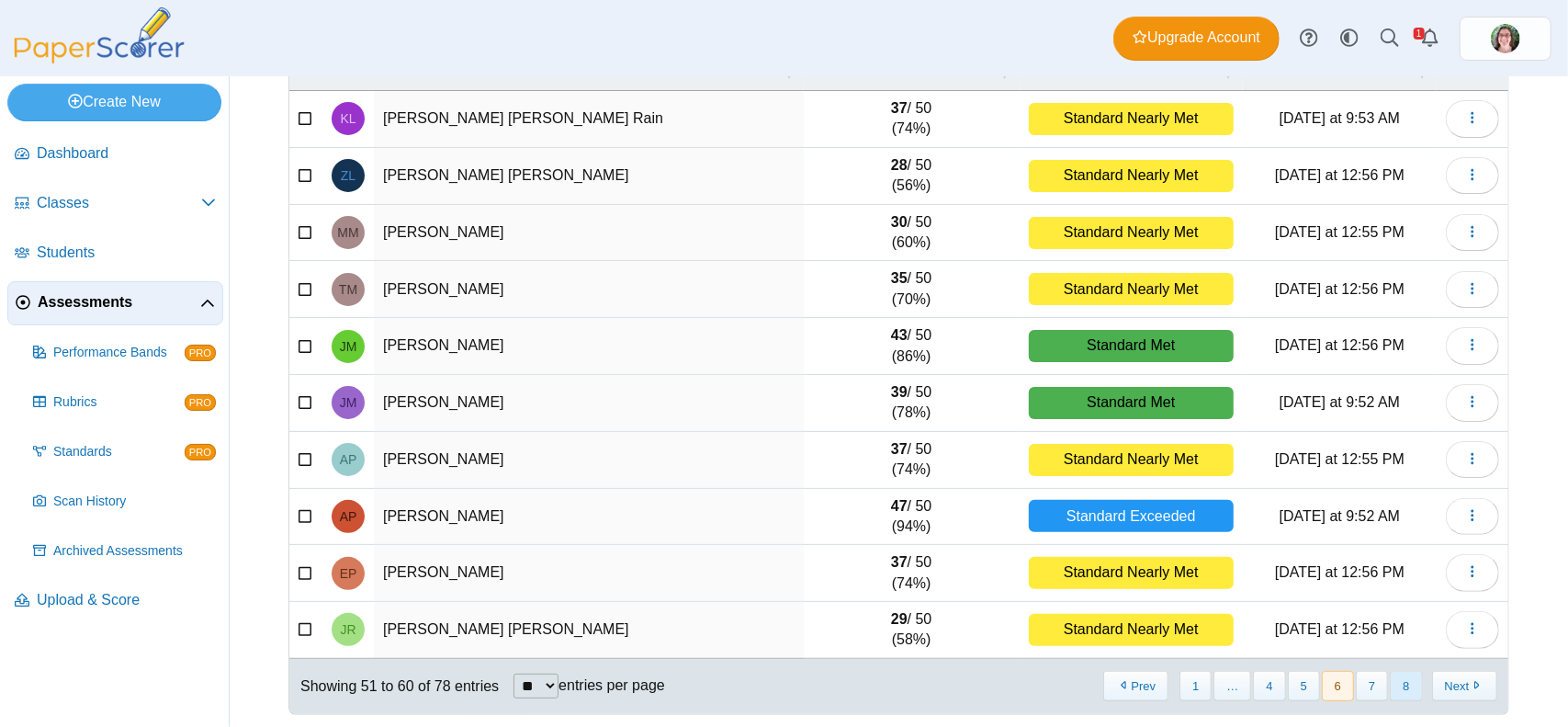
click at [1397, 681] on button "8" at bounding box center [1406, 686] width 32 height 30
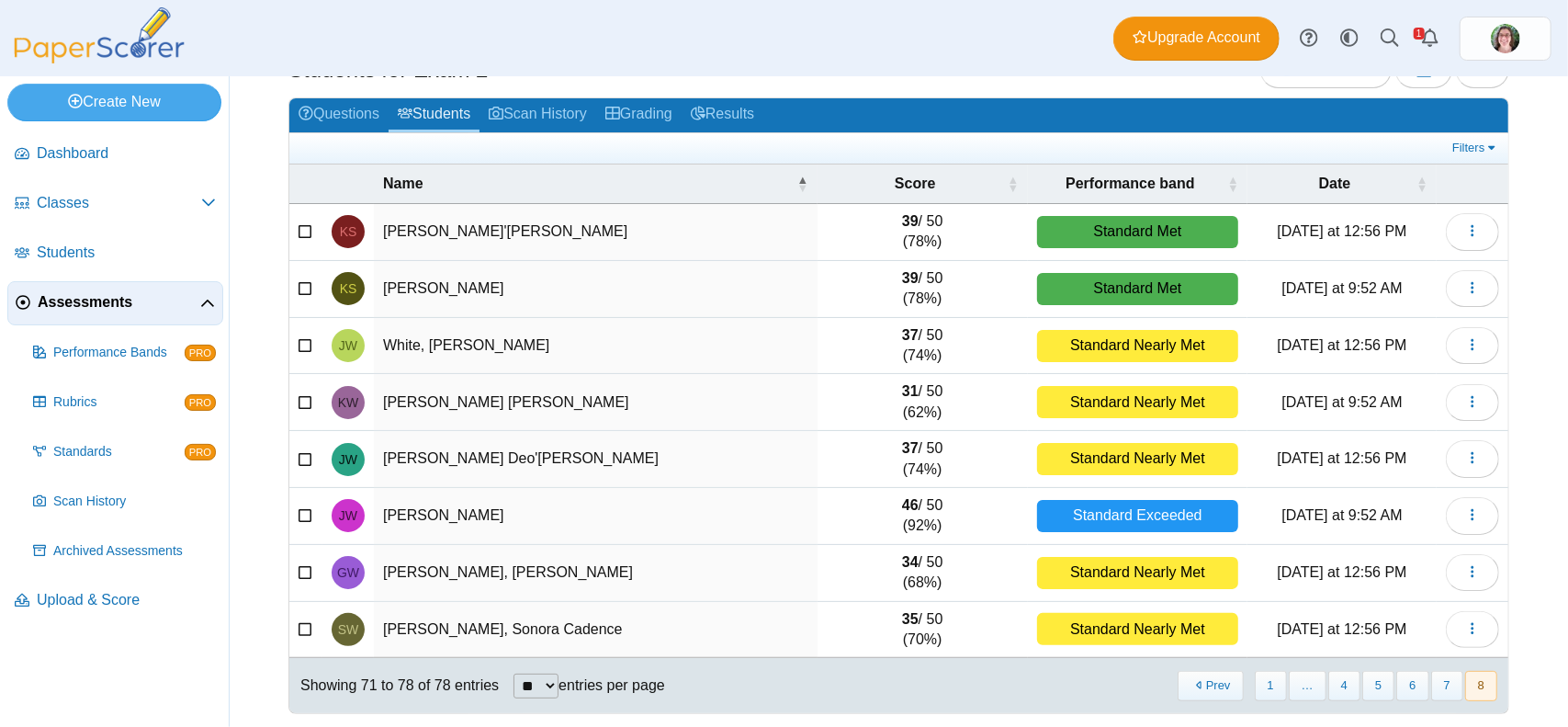
click at [96, 305] on span "Assessments" at bounding box center [119, 302] width 163 height 20
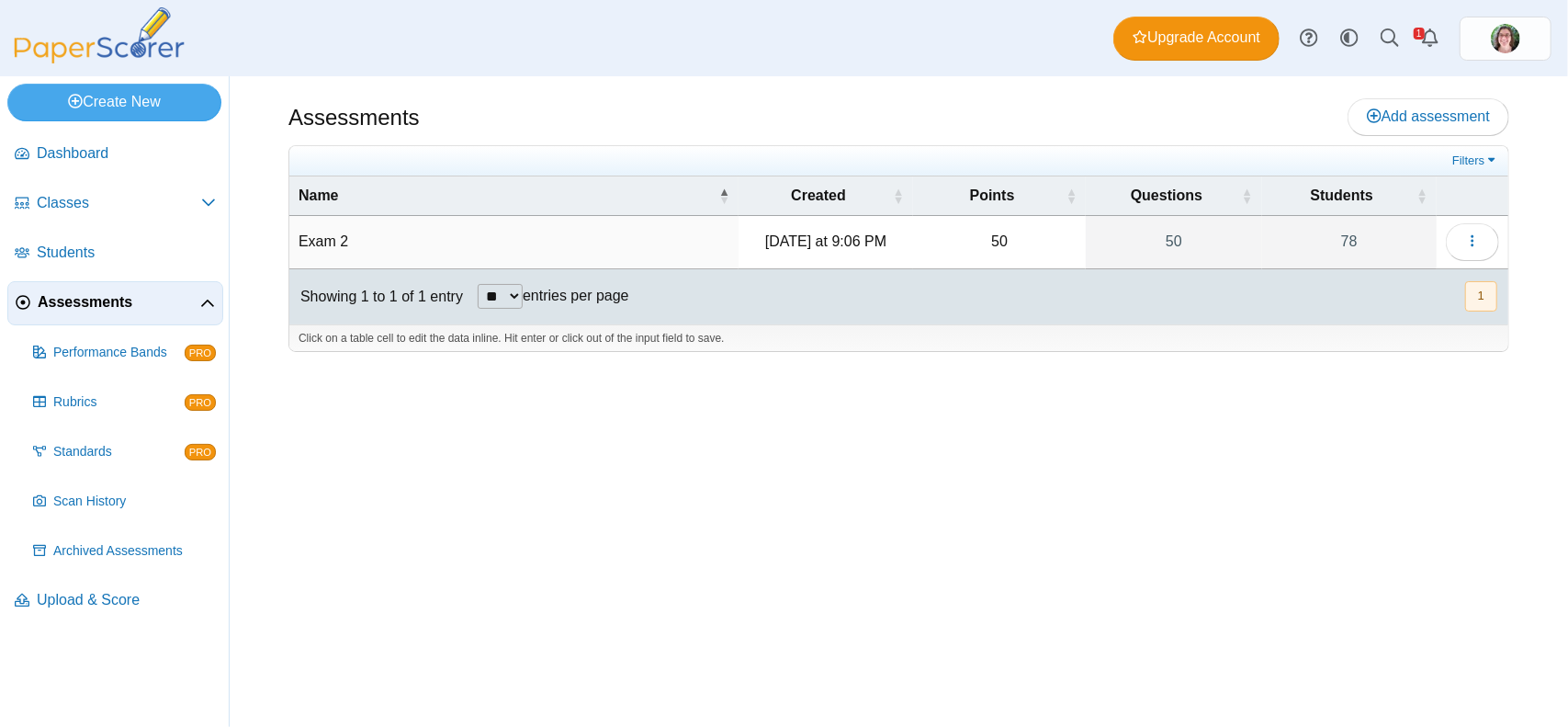
click at [626, 337] on div "Click on a table cell to edit the data inline. Hit enter or click out of the in…" at bounding box center [899, 338] width 1219 height 27
click at [1477, 297] on button "1" at bounding box center [1481, 296] width 32 height 30
click at [1470, 238] on icon "button" at bounding box center [1473, 241] width 15 height 15
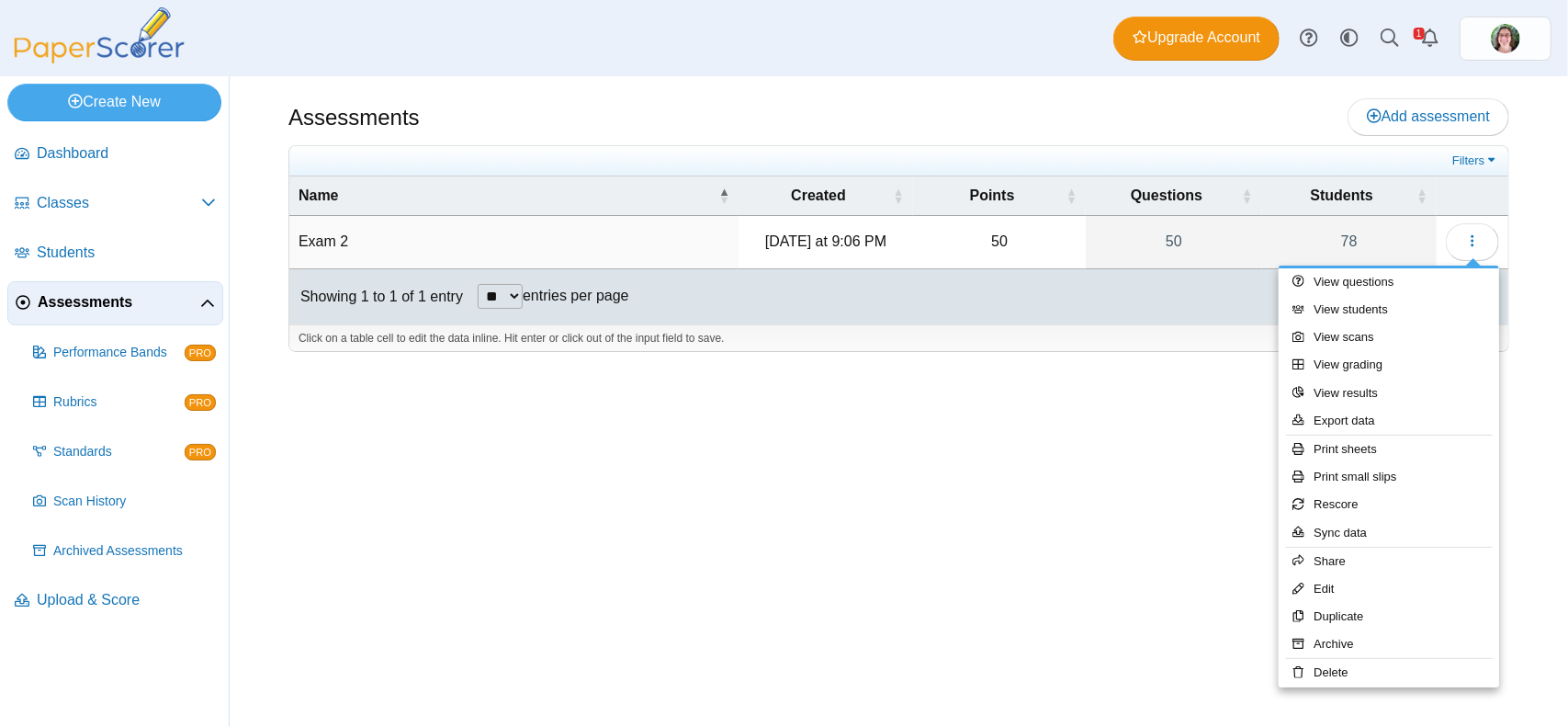
click at [1070, 471] on div "Assessments Add assessment 50" at bounding box center [898, 402] width 1338 height 651
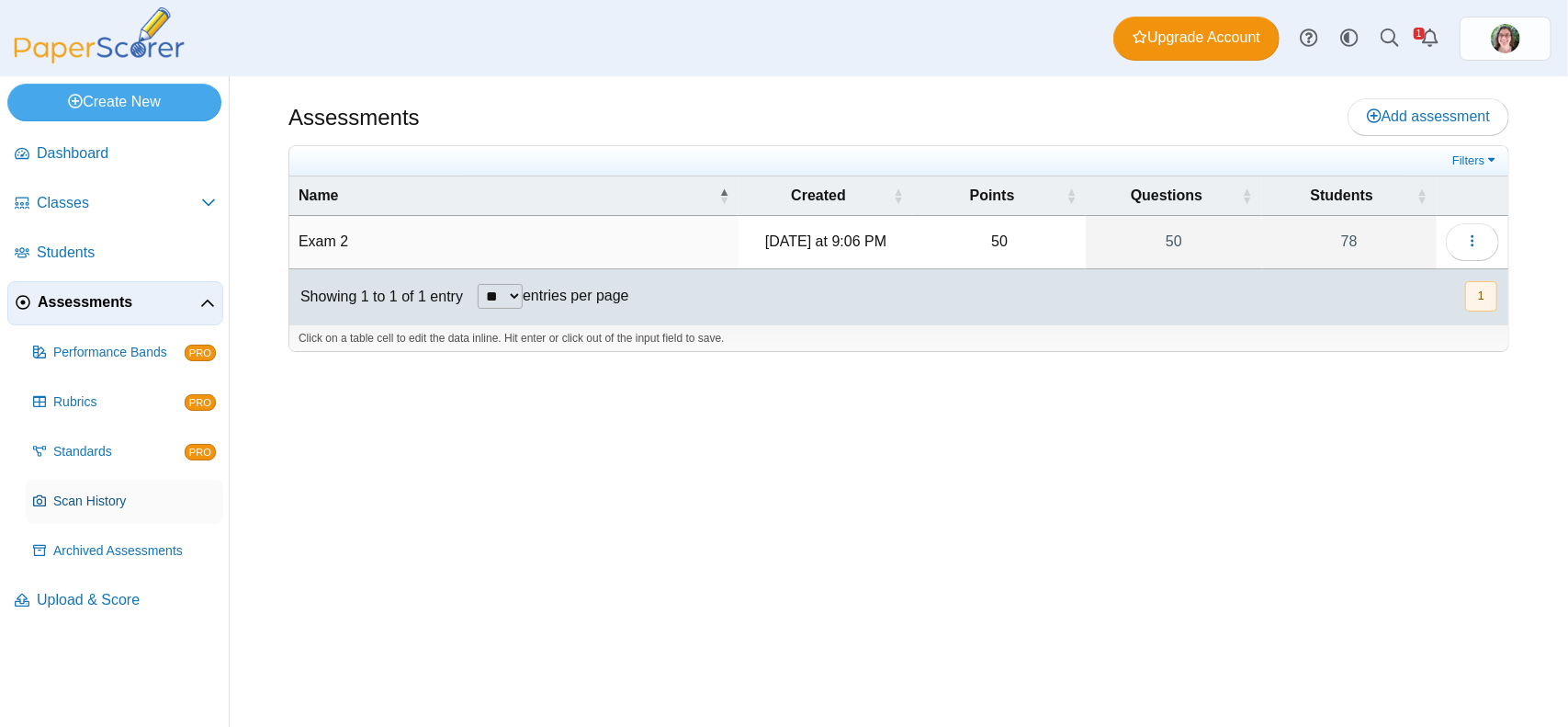
click at [66, 497] on span "Scan History" at bounding box center [135, 502] width 163 height 19
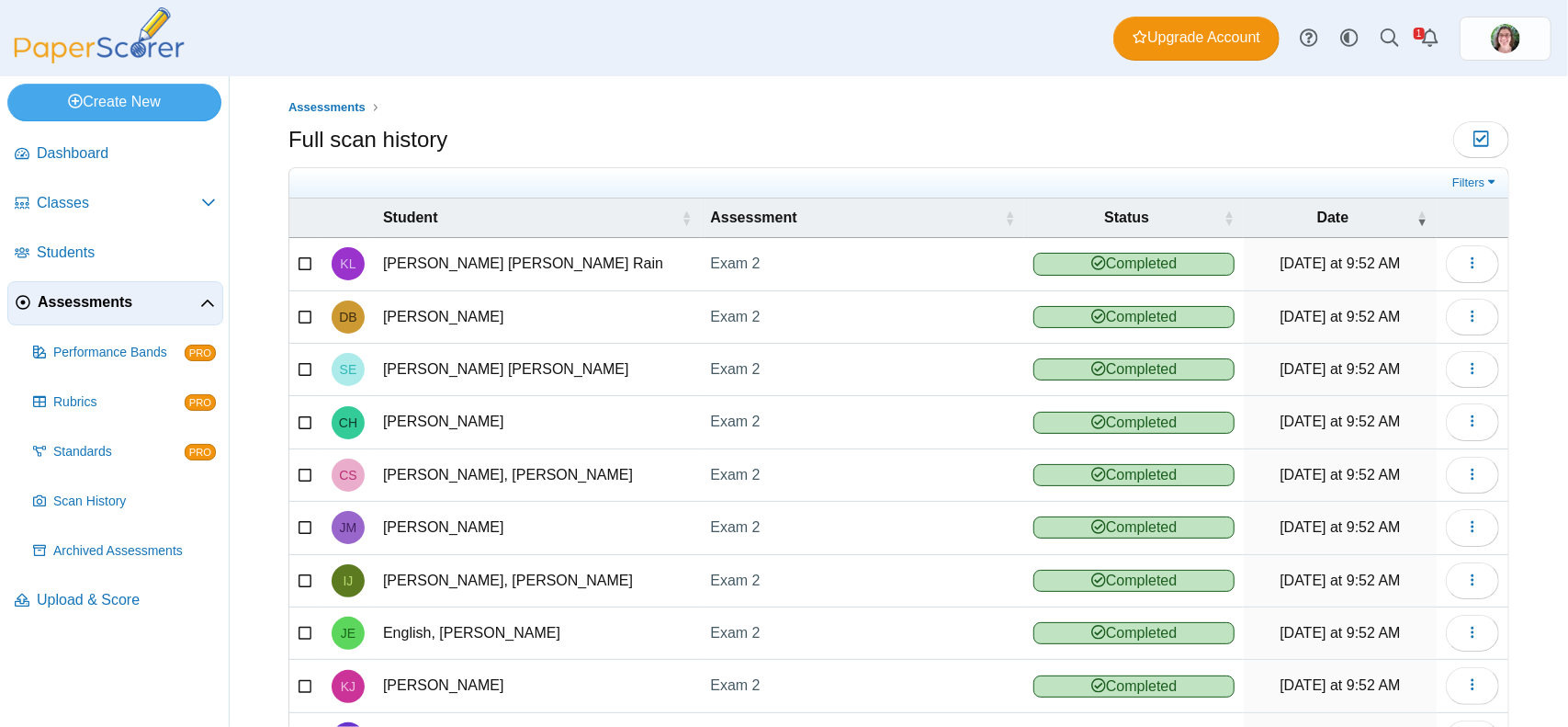
scroll to position [119, 0]
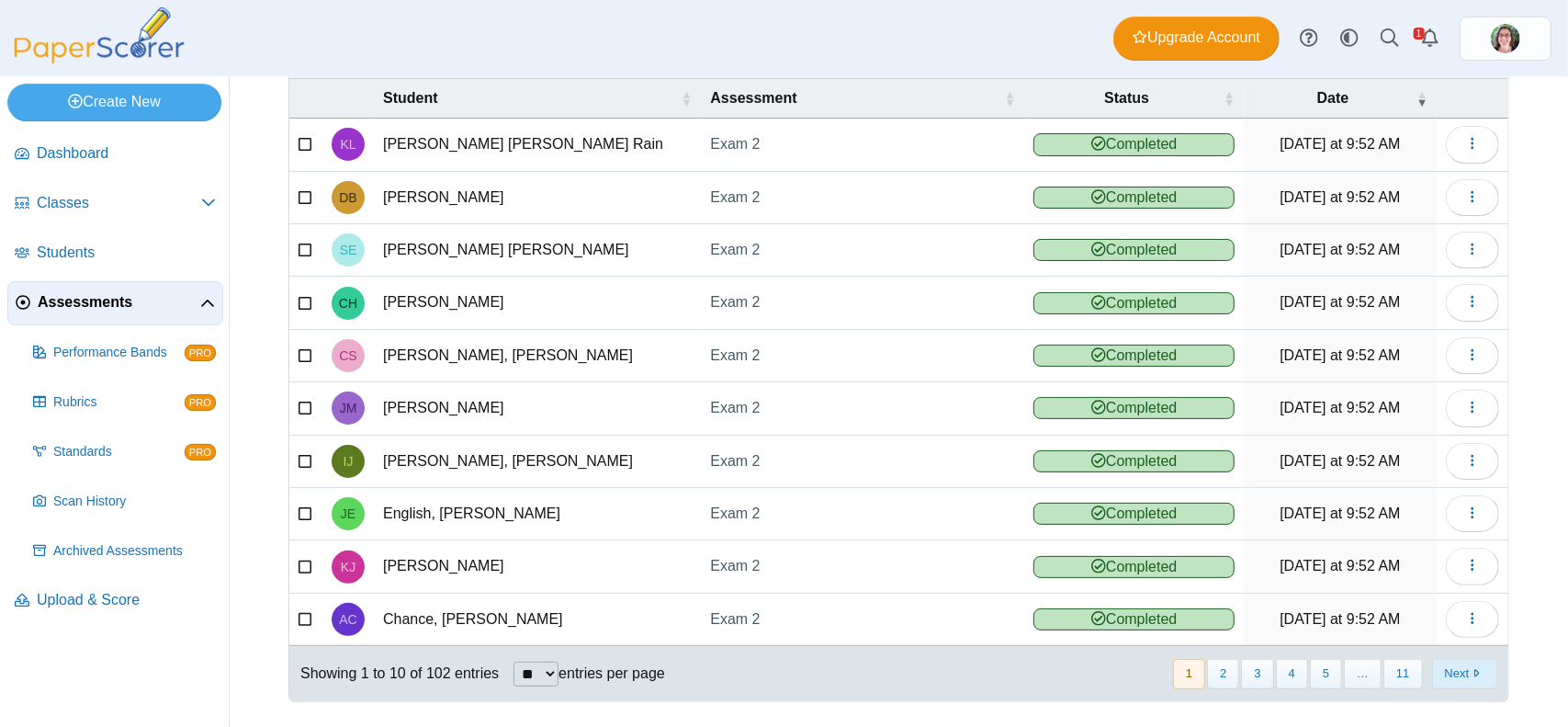
click at [1447, 663] on button "Next" at bounding box center [1465, 673] width 65 height 30
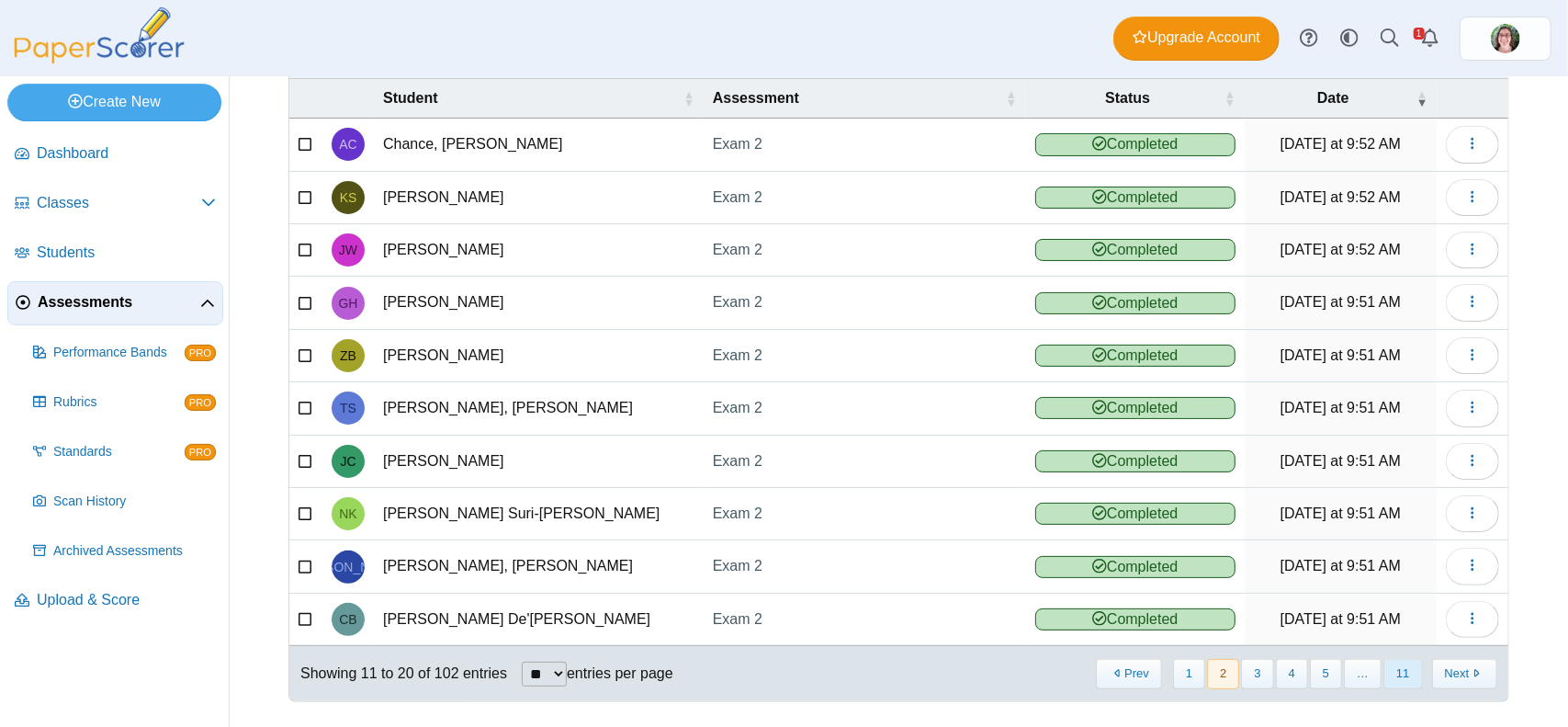
click at [1391, 666] on button "11" at bounding box center [1402, 673] width 39 height 30
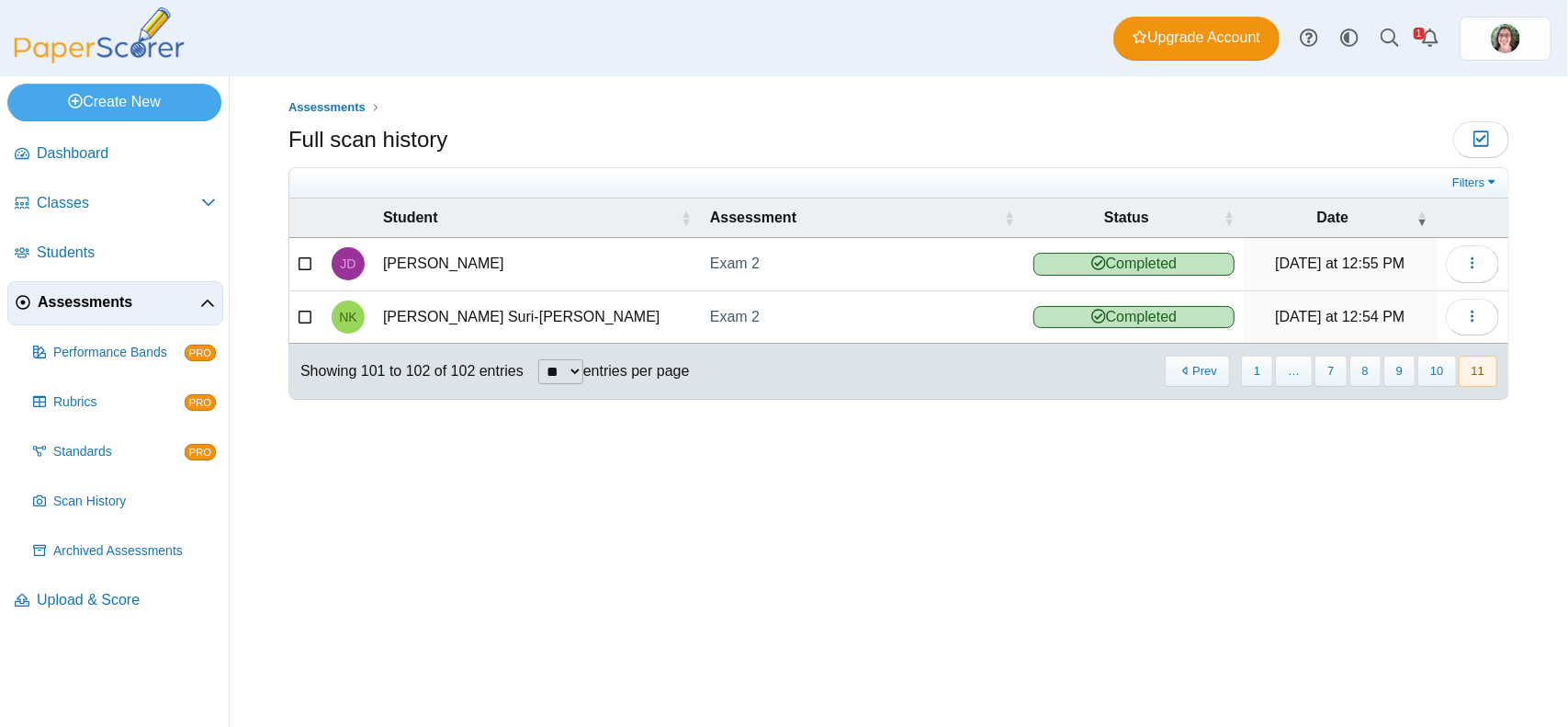
scroll to position [0, 0]
click at [1441, 374] on button "10" at bounding box center [1436, 371] width 39 height 30
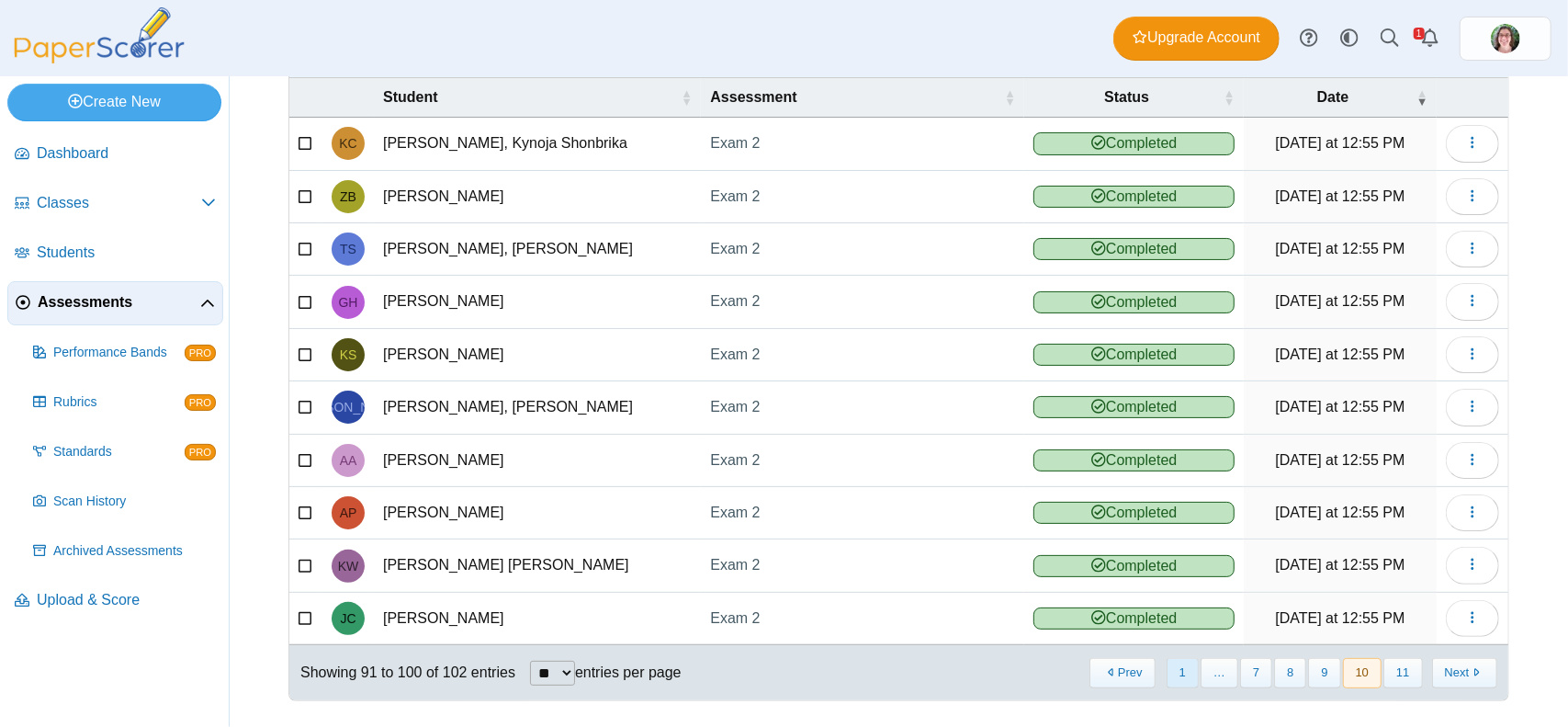
click at [1176, 657] on button "1" at bounding box center [1182, 672] width 32 height 30
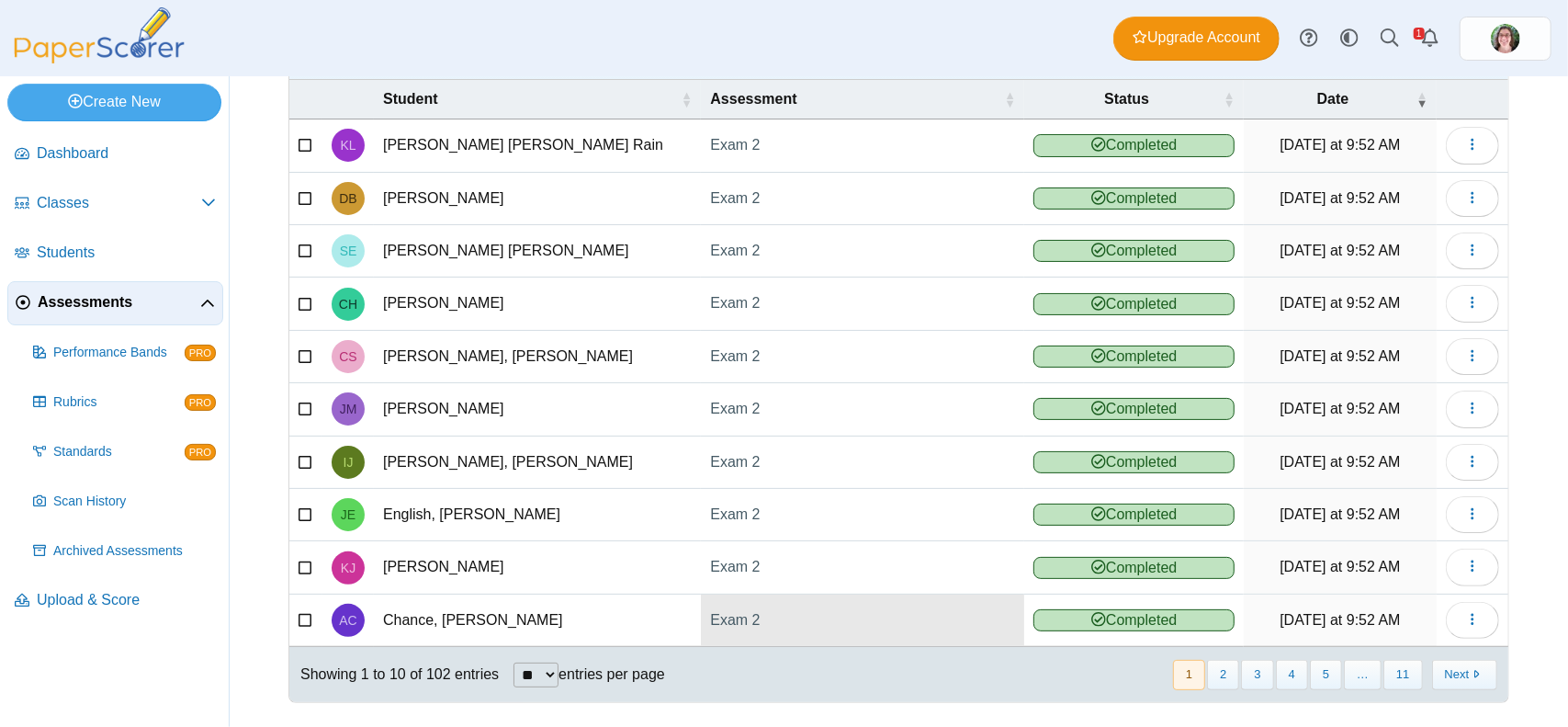
scroll to position [119, 0]
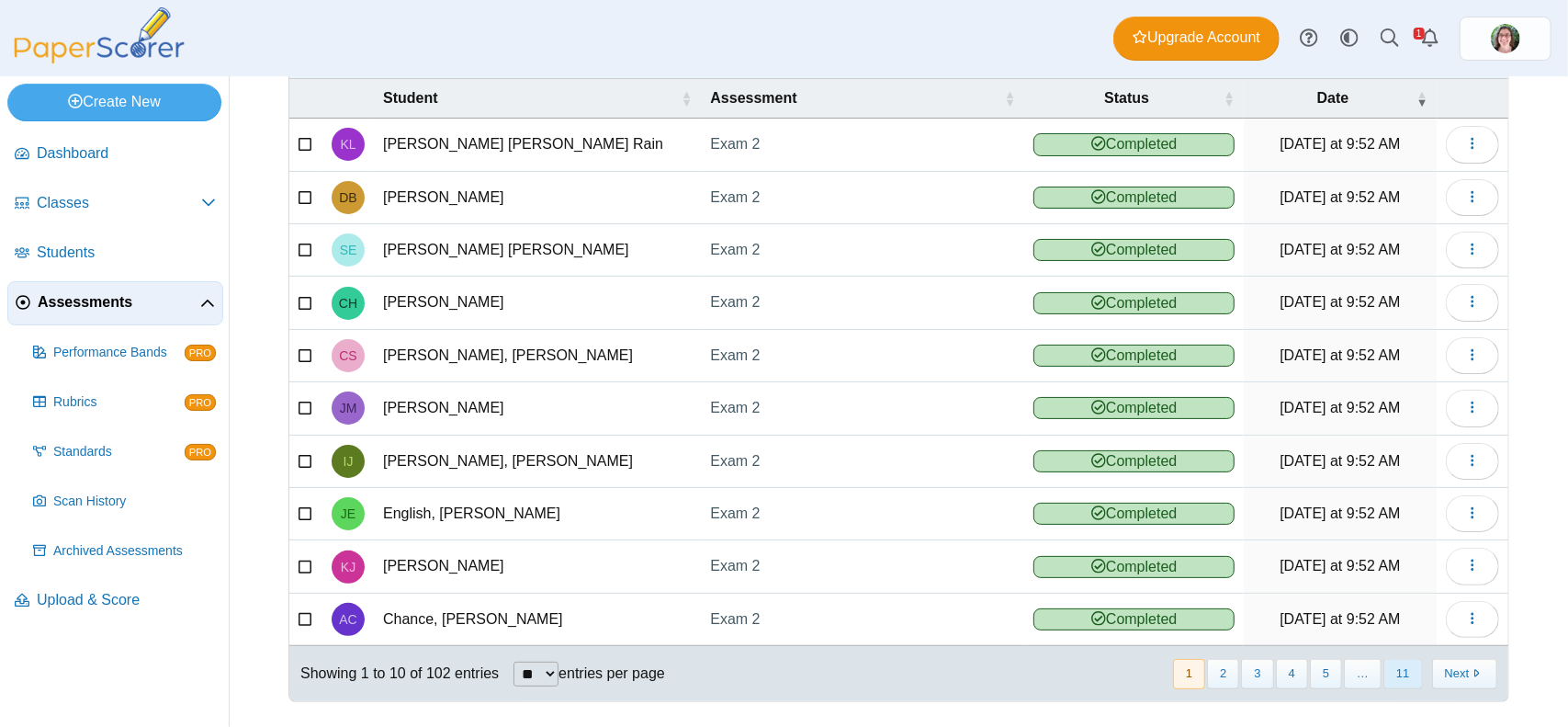
click at [1389, 658] on button "11" at bounding box center [1402, 673] width 39 height 30
